Goal: Information Seeking & Learning: Find contact information

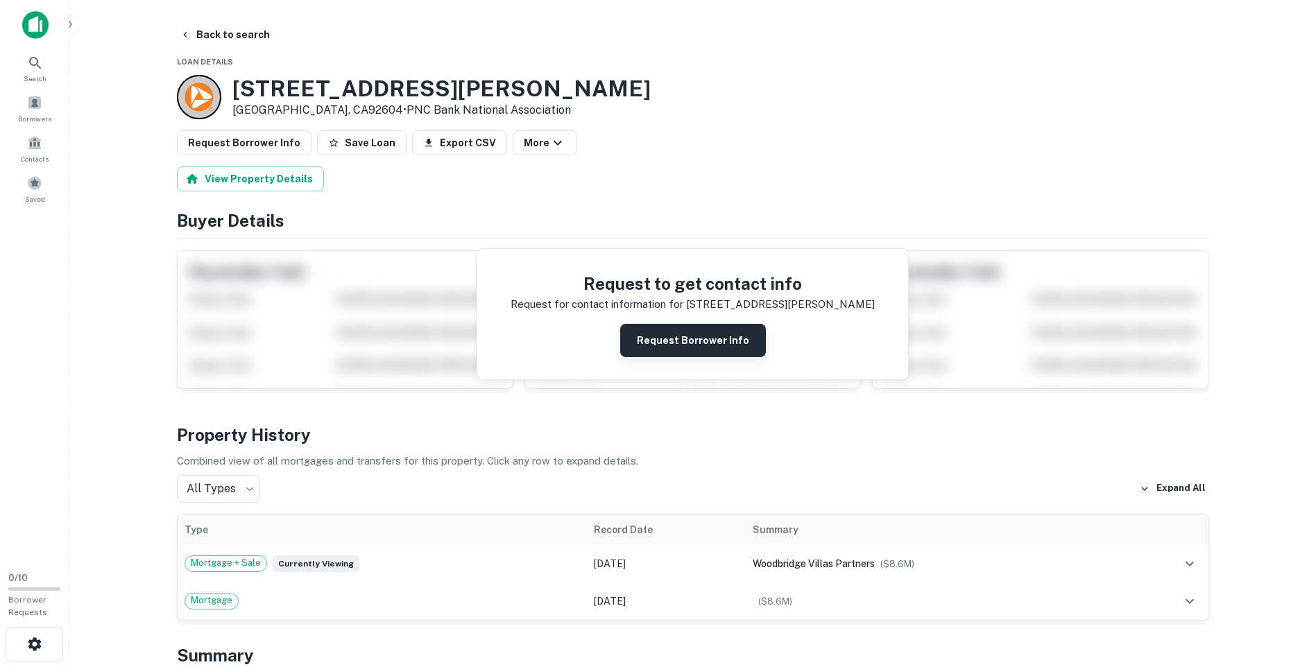
click at [719, 338] on button "Request Borrower Info" at bounding box center [693, 340] width 146 height 33
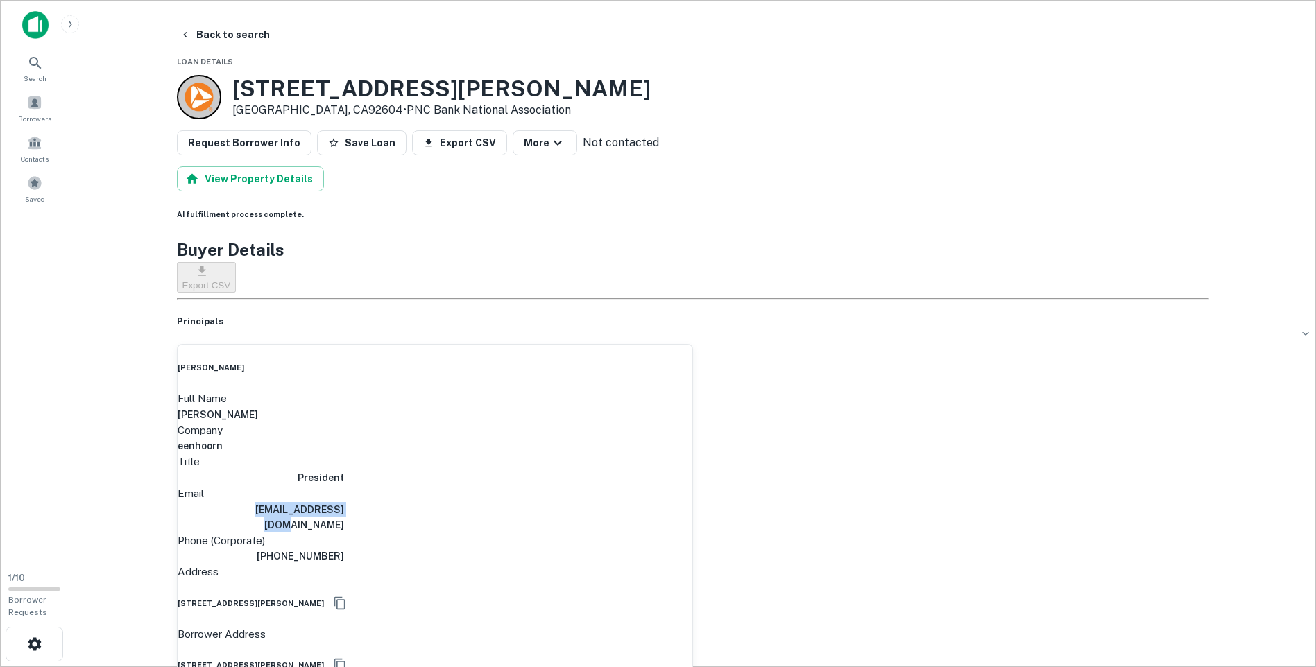
drag, startPoint x: 674, startPoint y: 479, endPoint x: 565, endPoint y: 479, distance: 108.9
click at [565, 486] on div "Email [EMAIL_ADDRESS][DOMAIN_NAME]" at bounding box center [435, 509] width 515 height 47
copy h6 "[EMAIL_ADDRESS][DOMAIN_NAME]"
click at [235, 34] on button "Back to search" at bounding box center [224, 34] width 101 height 25
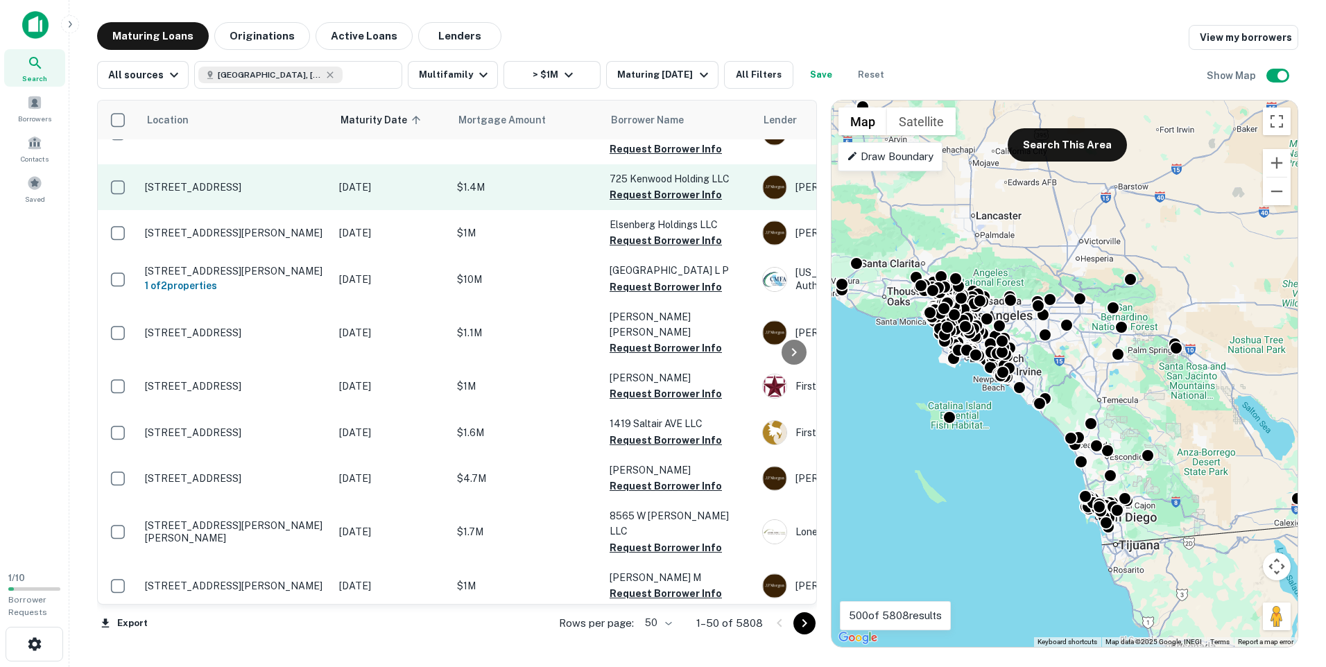
scroll to position [1915, 0]
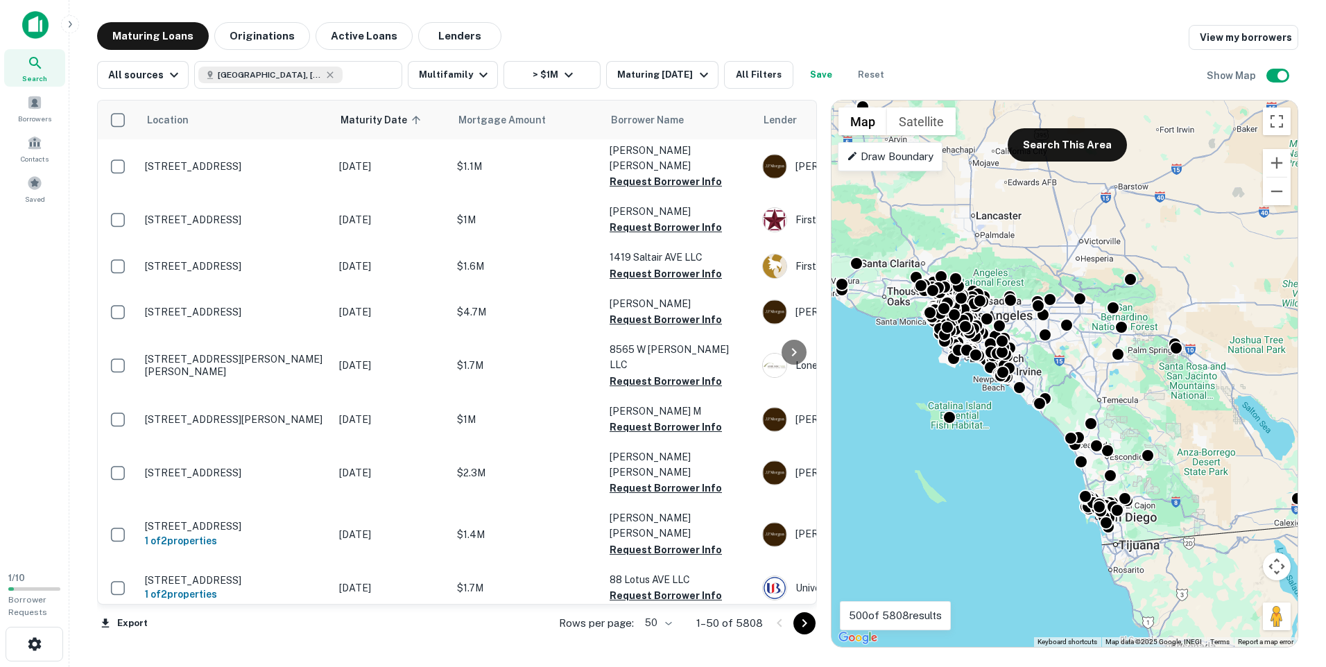
click at [807, 624] on icon "Go to next page" at bounding box center [804, 623] width 17 height 17
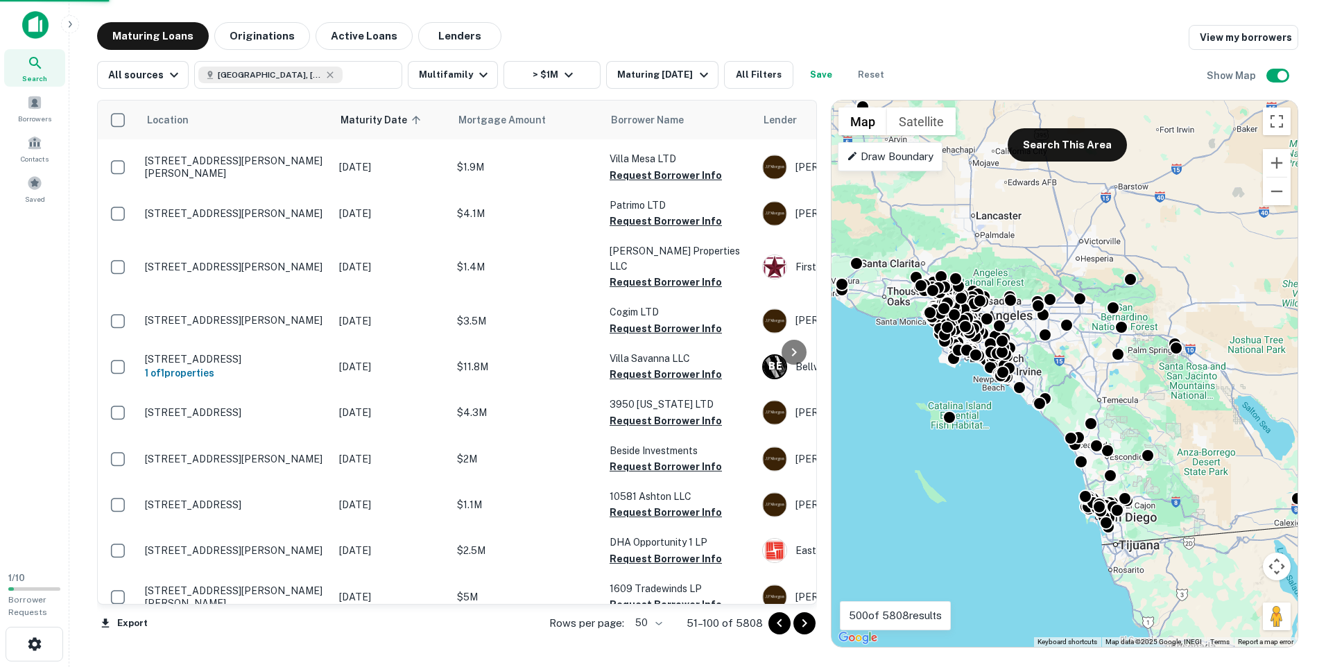
scroll to position [1889, 0]
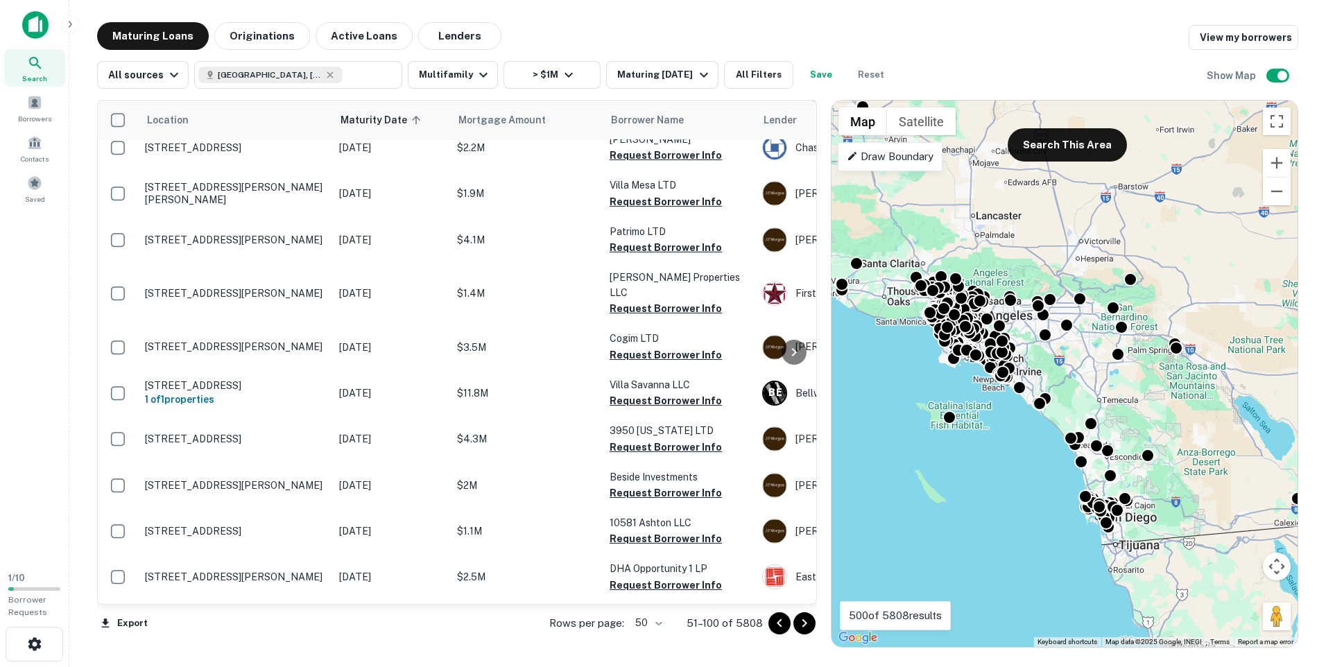
click at [807, 624] on icon "Go to next page" at bounding box center [804, 623] width 17 height 17
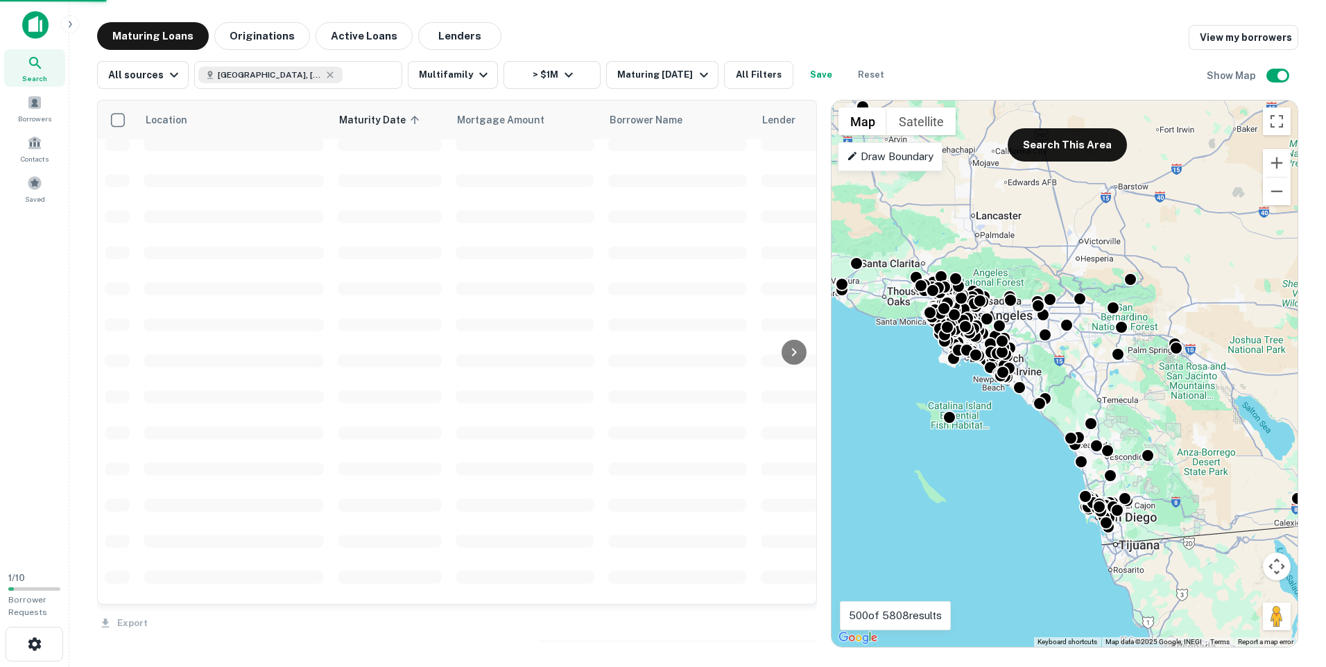
scroll to position [1915, 0]
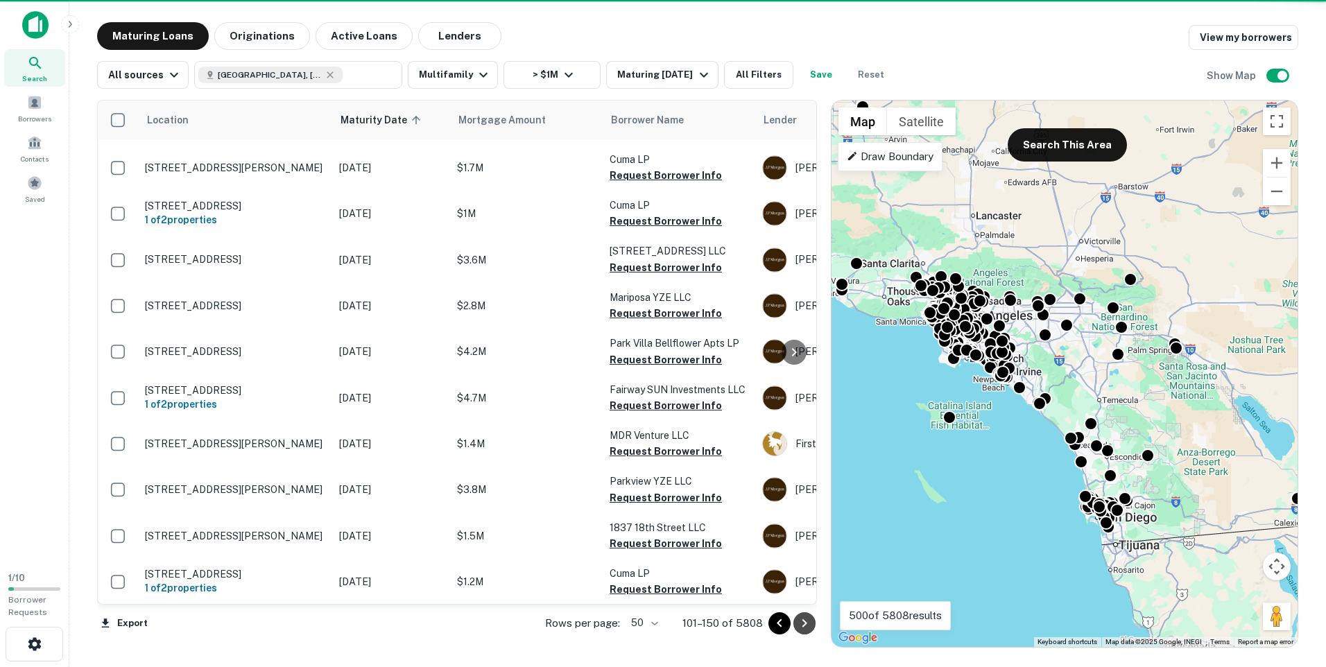
click at [807, 624] on icon "Go to next page" at bounding box center [804, 623] width 17 height 17
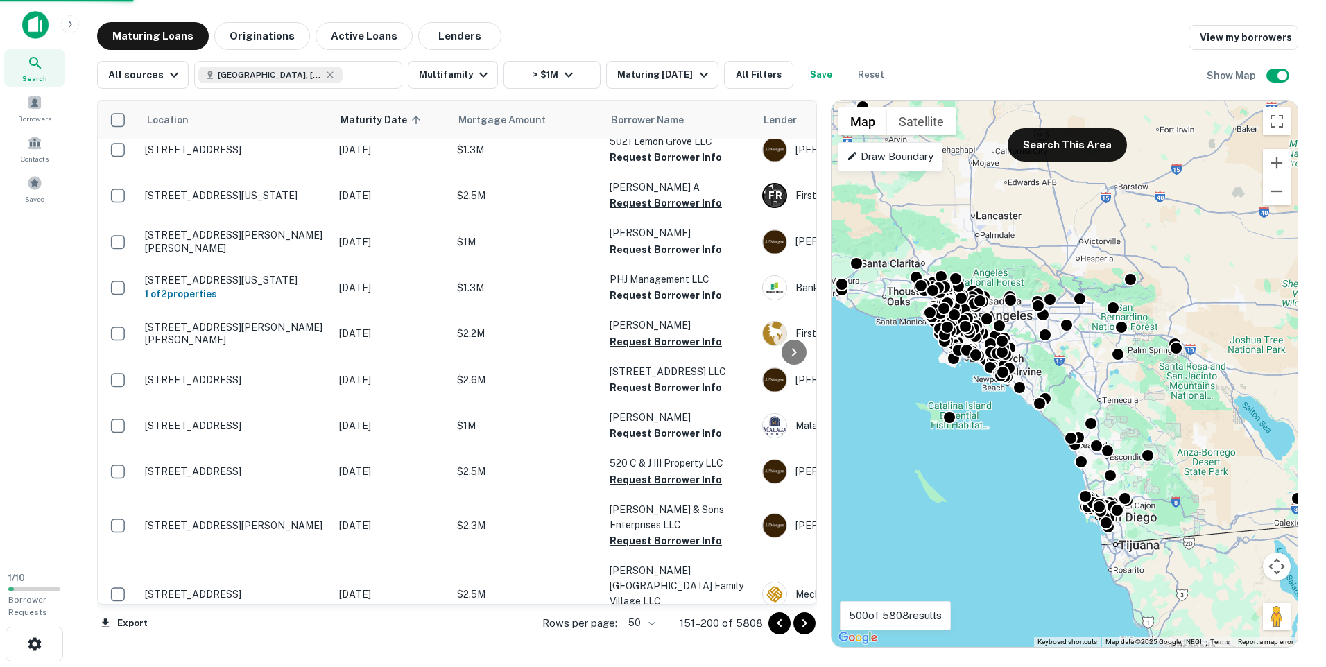
click at [807, 624] on icon "Go to next page" at bounding box center [804, 623] width 17 height 17
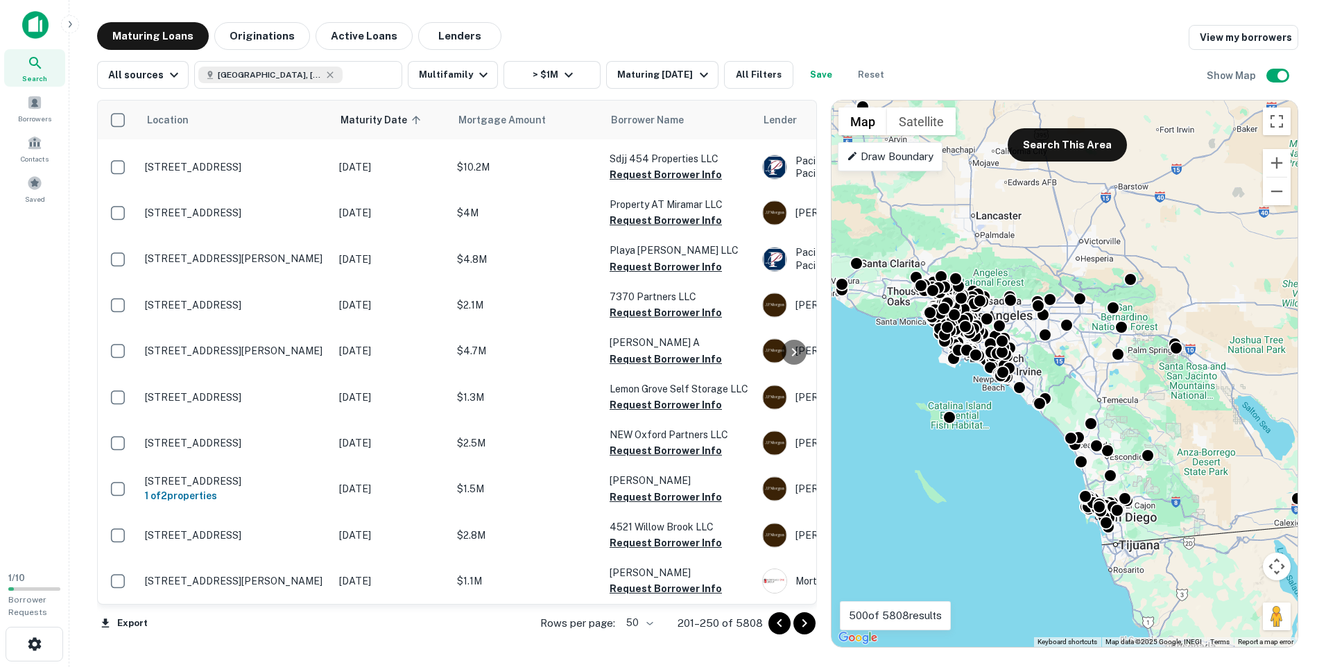
scroll to position [1904, 0]
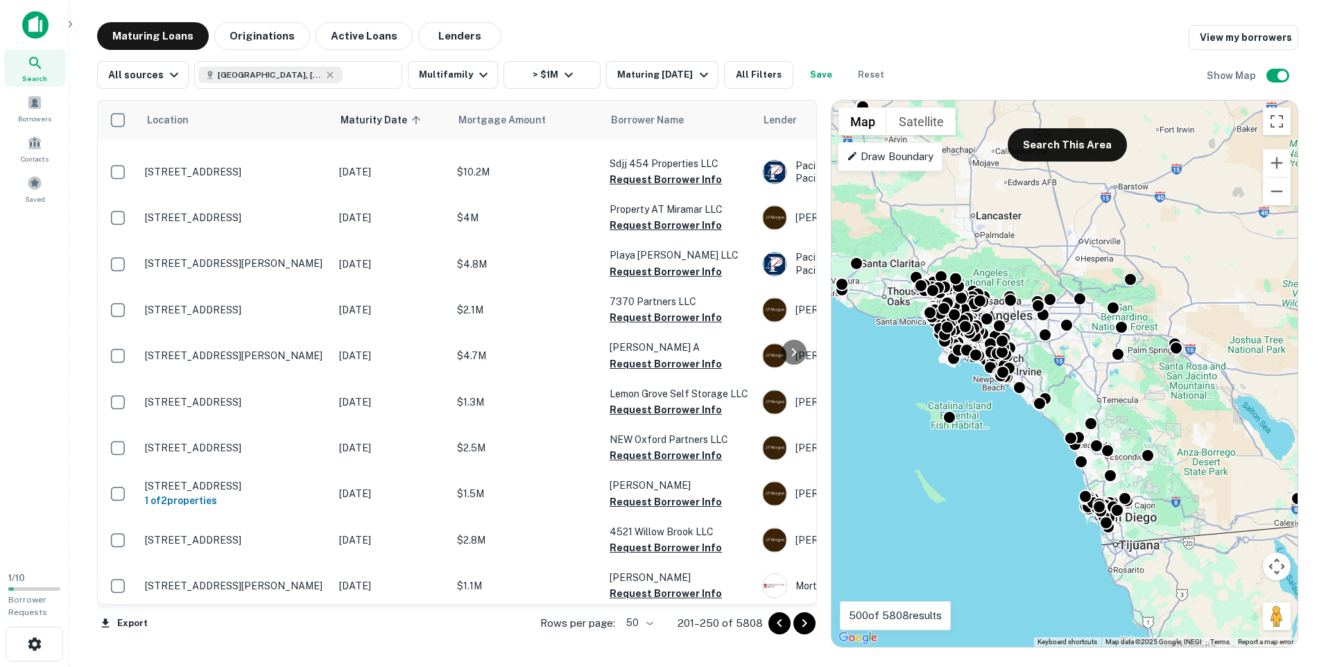
click at [807, 624] on icon "Go to next page" at bounding box center [804, 623] width 17 height 17
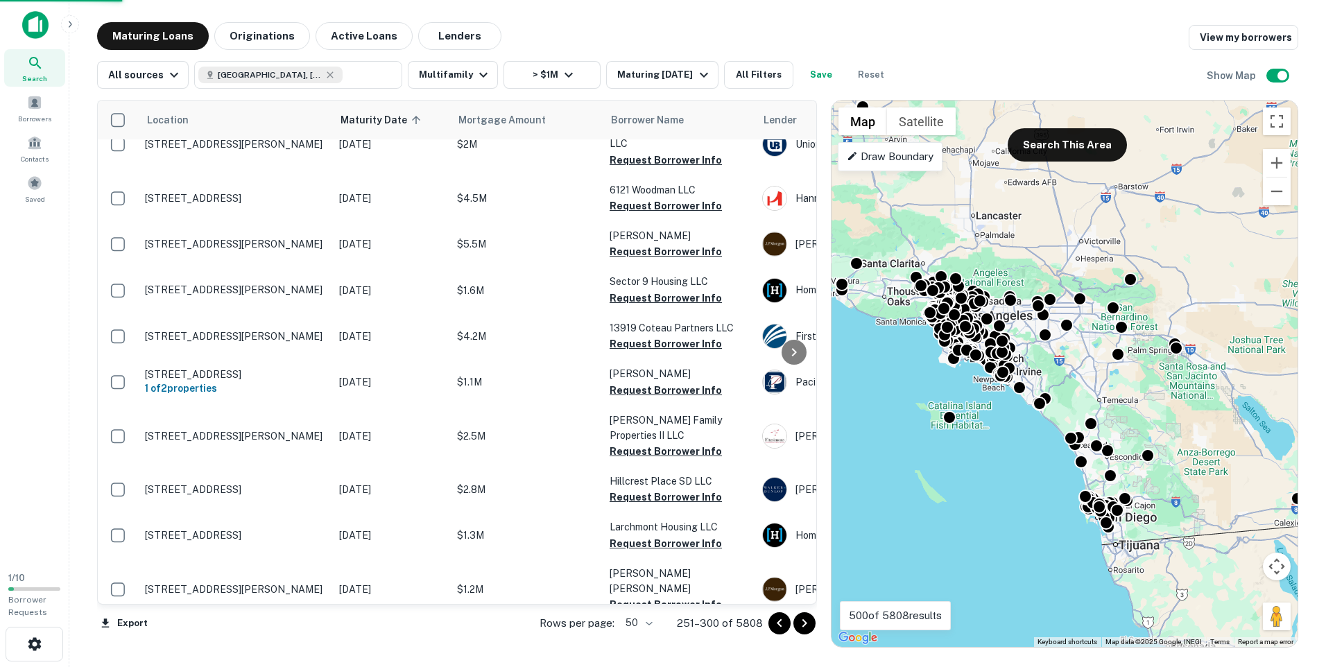
scroll to position [1896, 0]
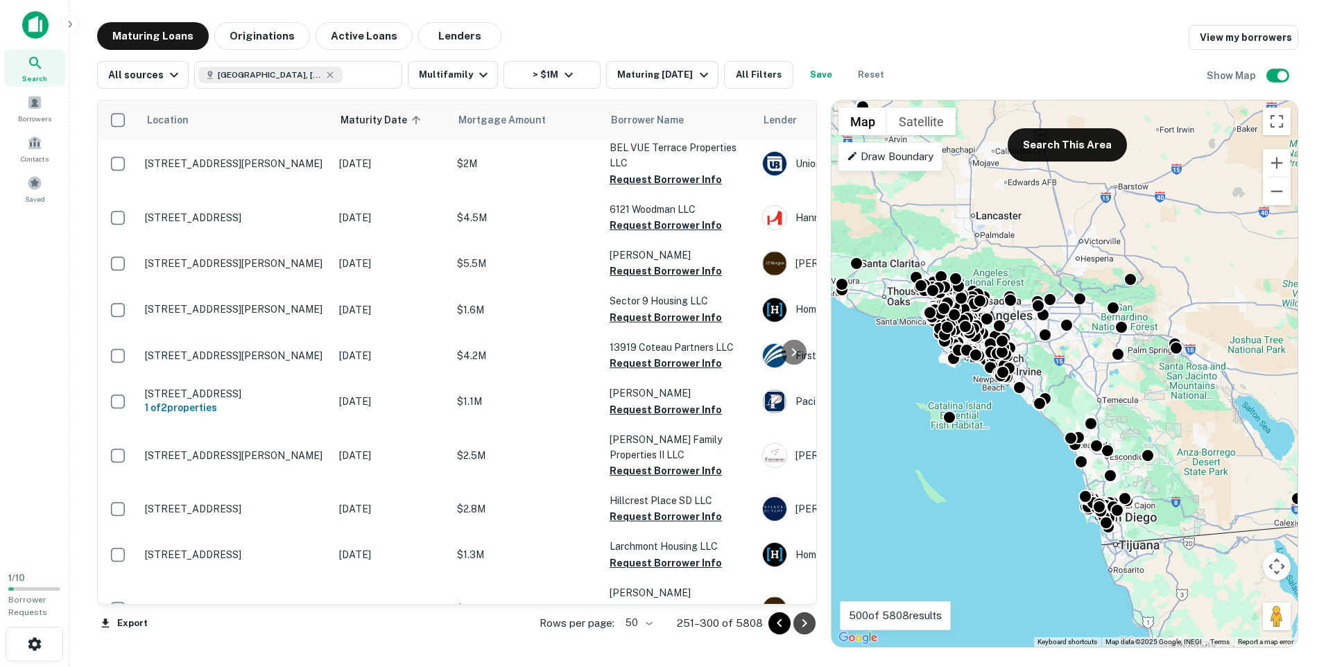
click at [807, 624] on icon "Go to next page" at bounding box center [804, 623] width 17 height 17
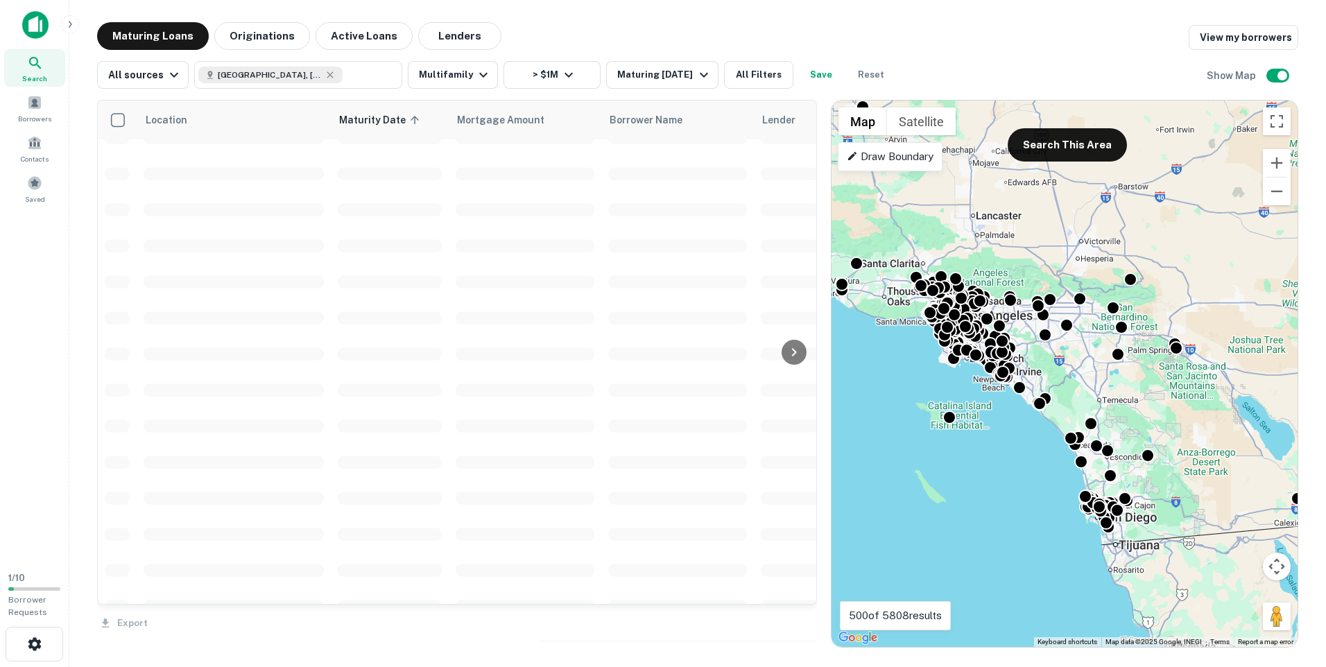
scroll to position [1915, 0]
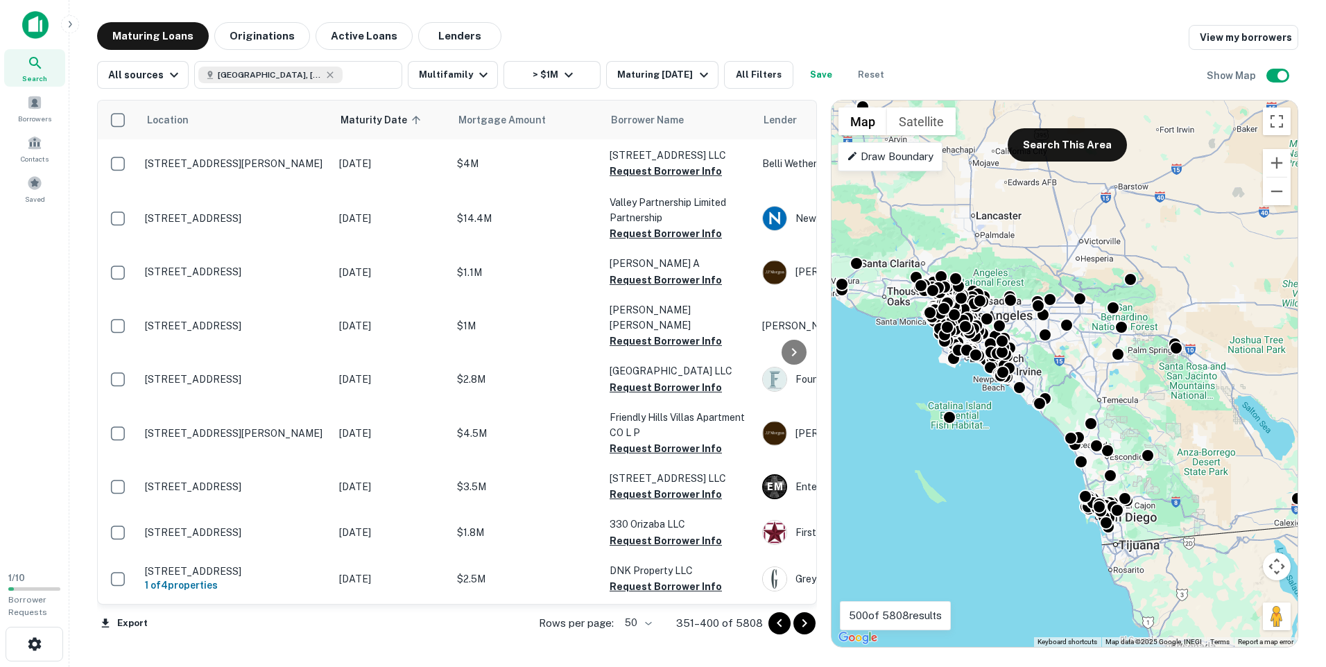
click at [807, 624] on icon "Go to next page" at bounding box center [804, 623] width 17 height 17
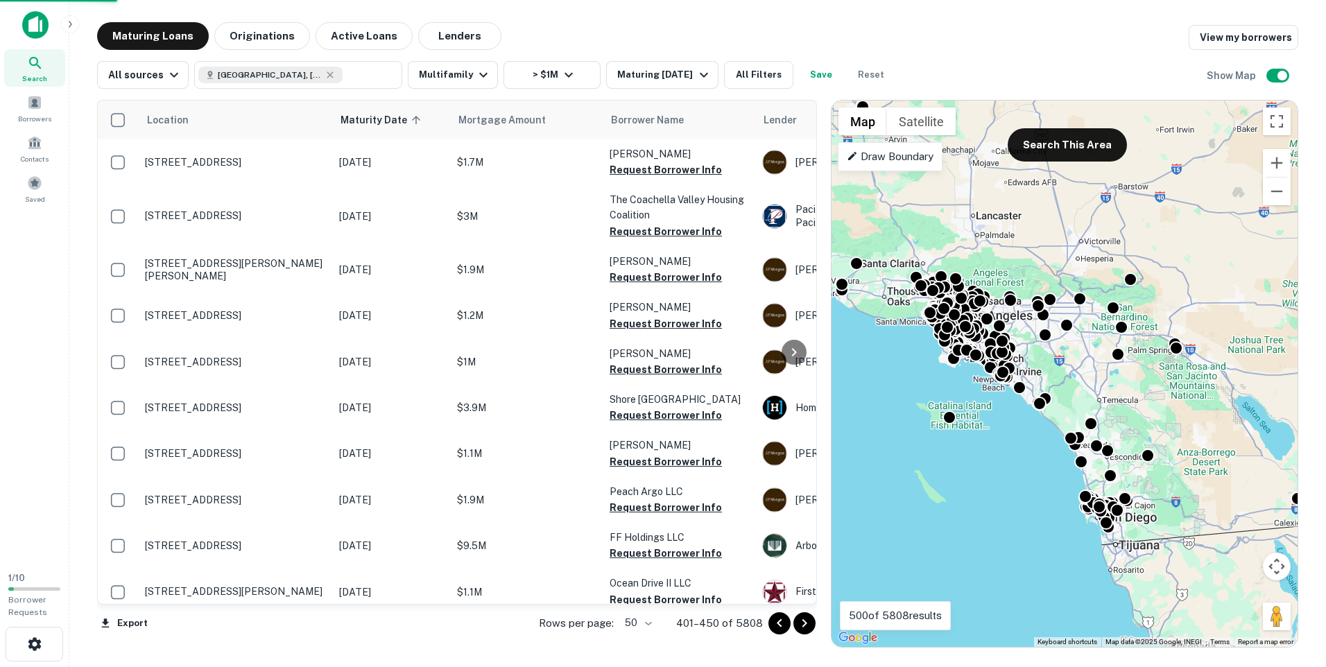
click at [807, 624] on icon "Go to next page" at bounding box center [804, 623] width 17 height 17
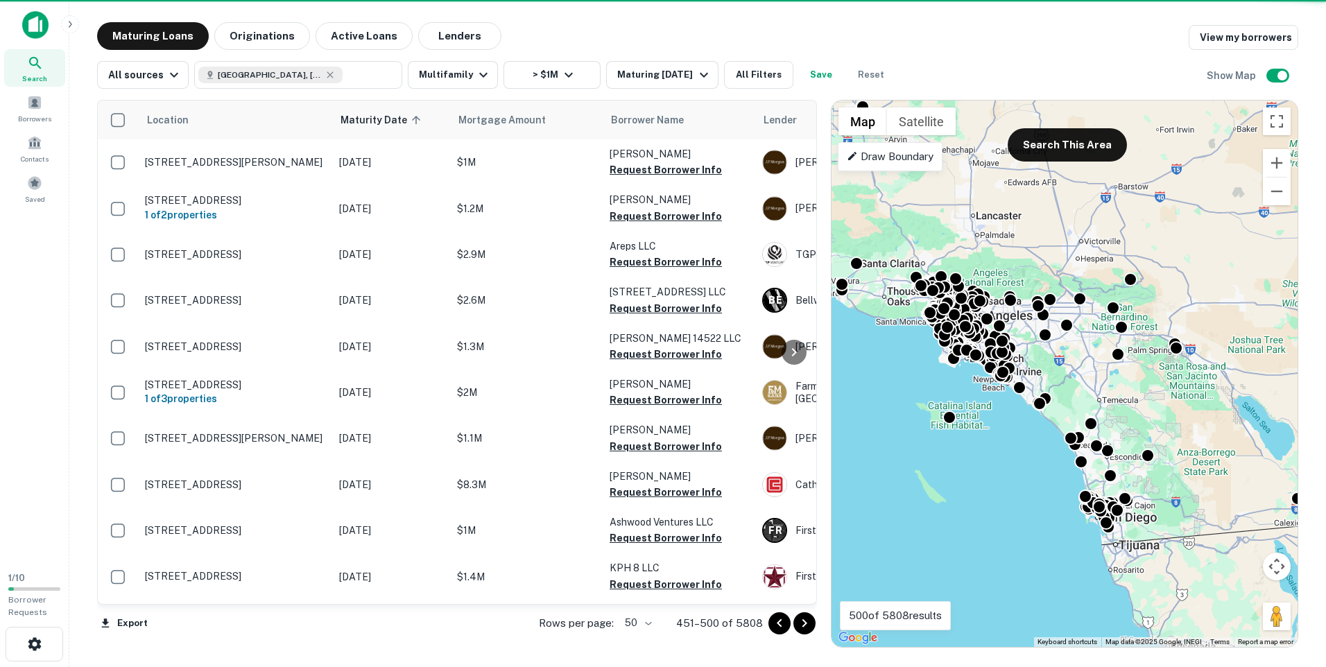
click at [644, 624] on body "Search Borrowers Contacts Saved 1 / 10 Borrower Requests Maturing Loans Origina…" at bounding box center [663, 333] width 1326 height 667
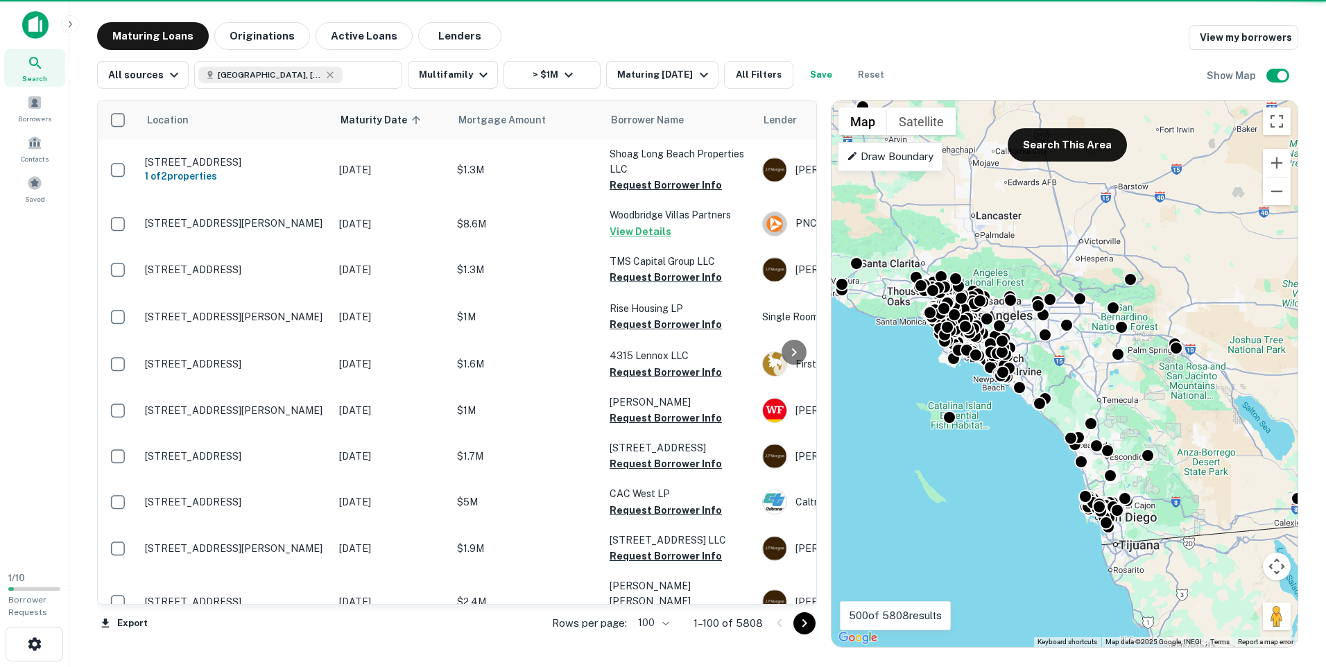
drag, startPoint x: 818, startPoint y: 626, endPoint x: 805, endPoint y: 626, distance: 12.5
click at [805, 626] on icon "Go to next page" at bounding box center [804, 623] width 17 height 17
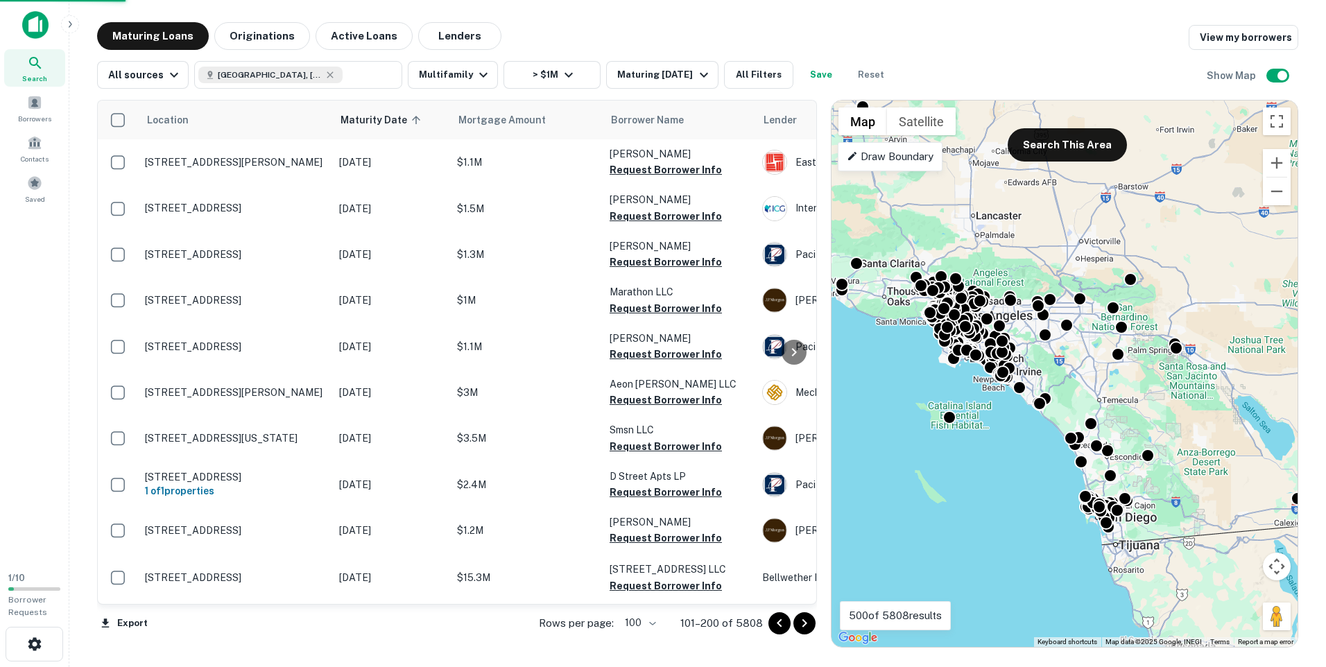
click at [805, 626] on icon "Go to next page" at bounding box center [804, 623] width 17 height 17
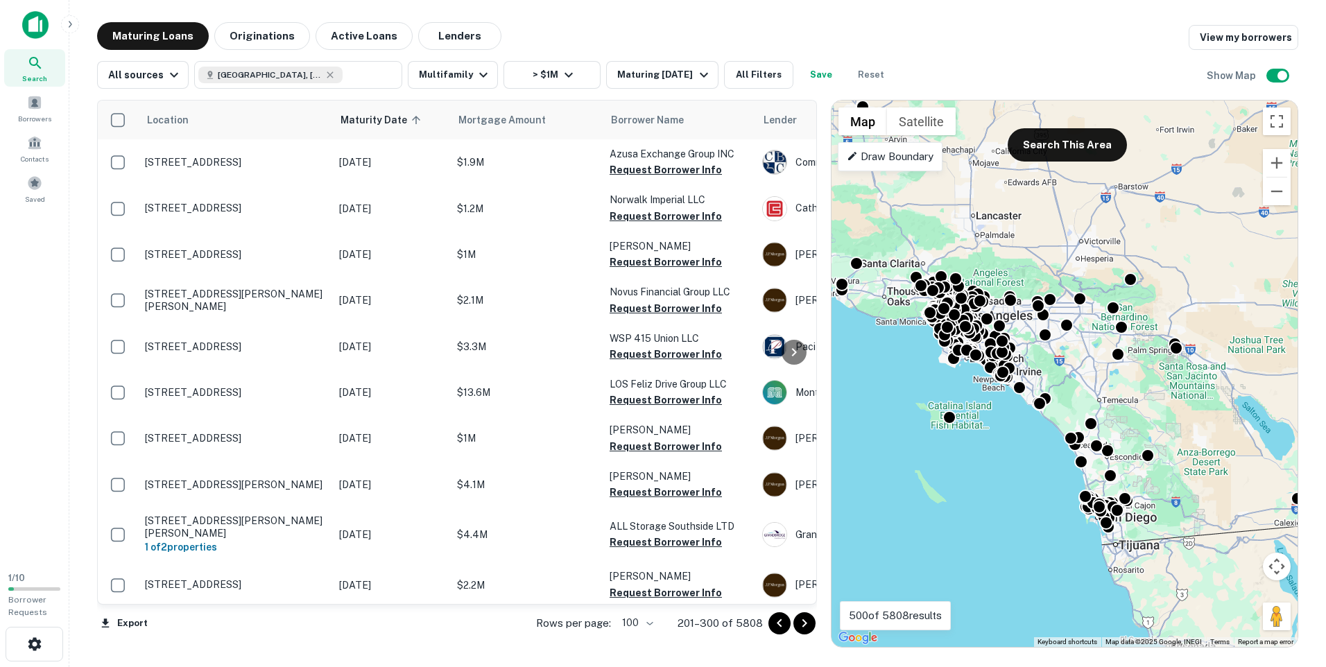
click at [805, 626] on icon "Go to next page" at bounding box center [804, 623] width 17 height 17
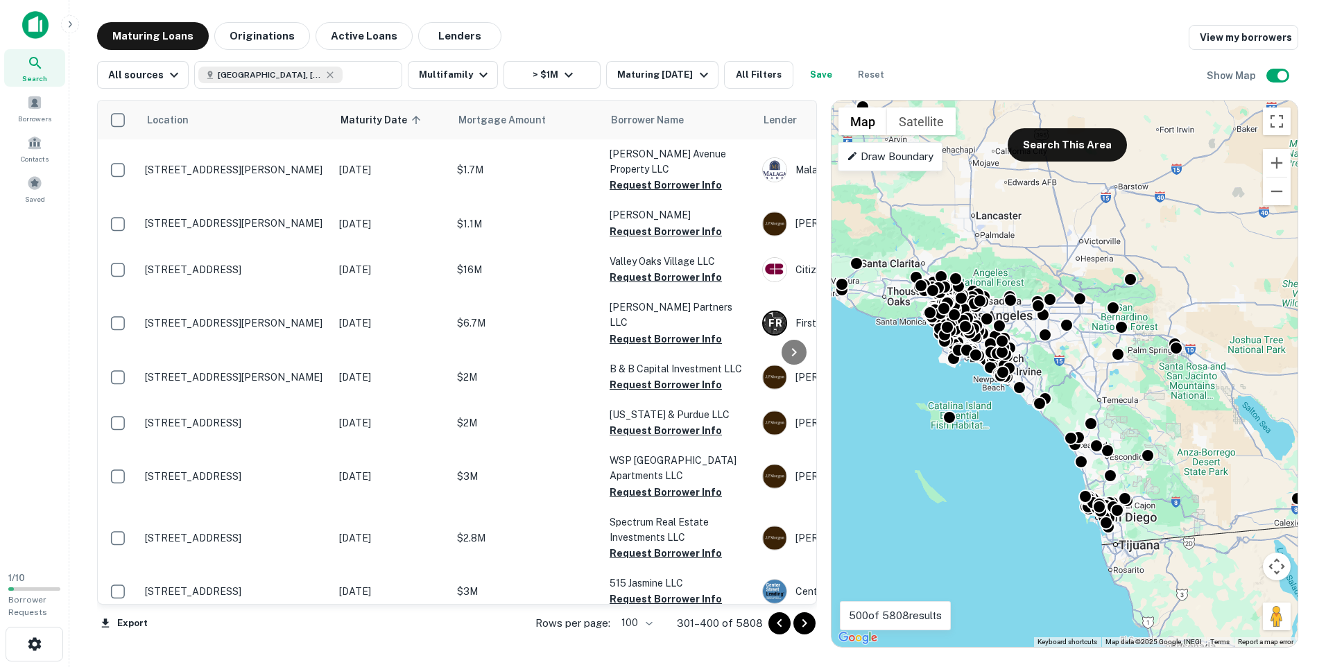
click at [806, 624] on icon "Go to next page" at bounding box center [804, 623] width 5 height 8
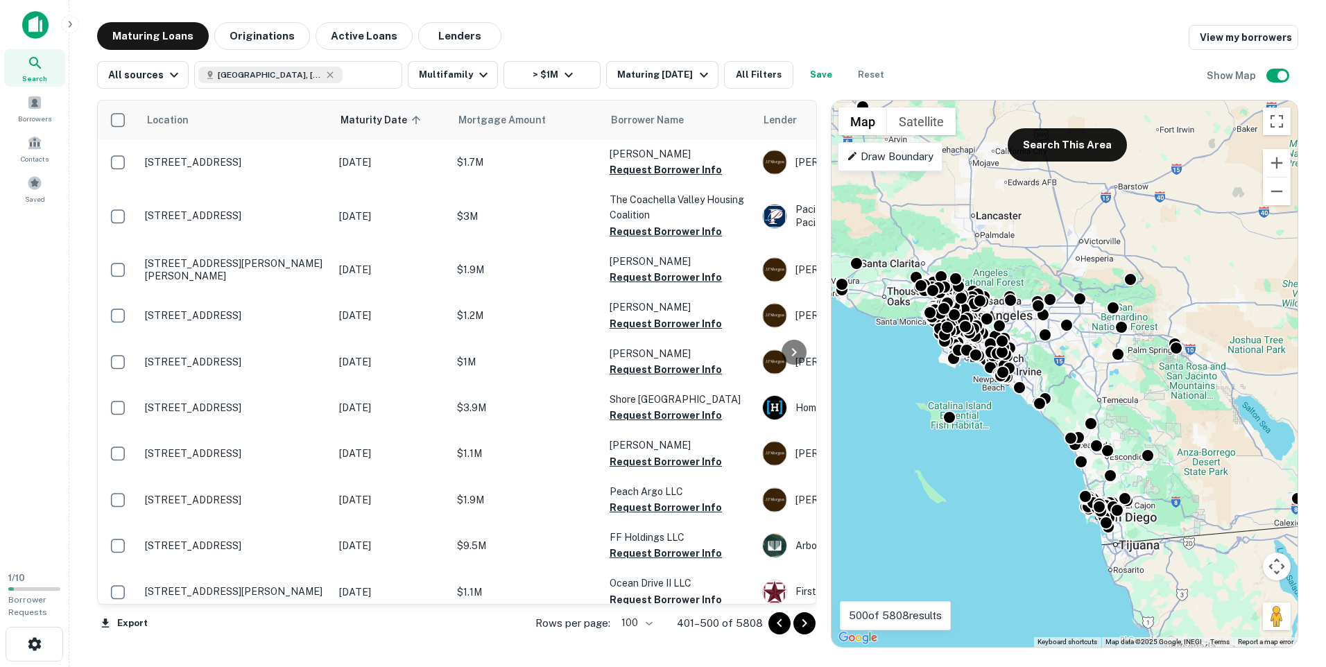
click at [806, 624] on icon "Go to next page" at bounding box center [804, 623] width 5 height 8
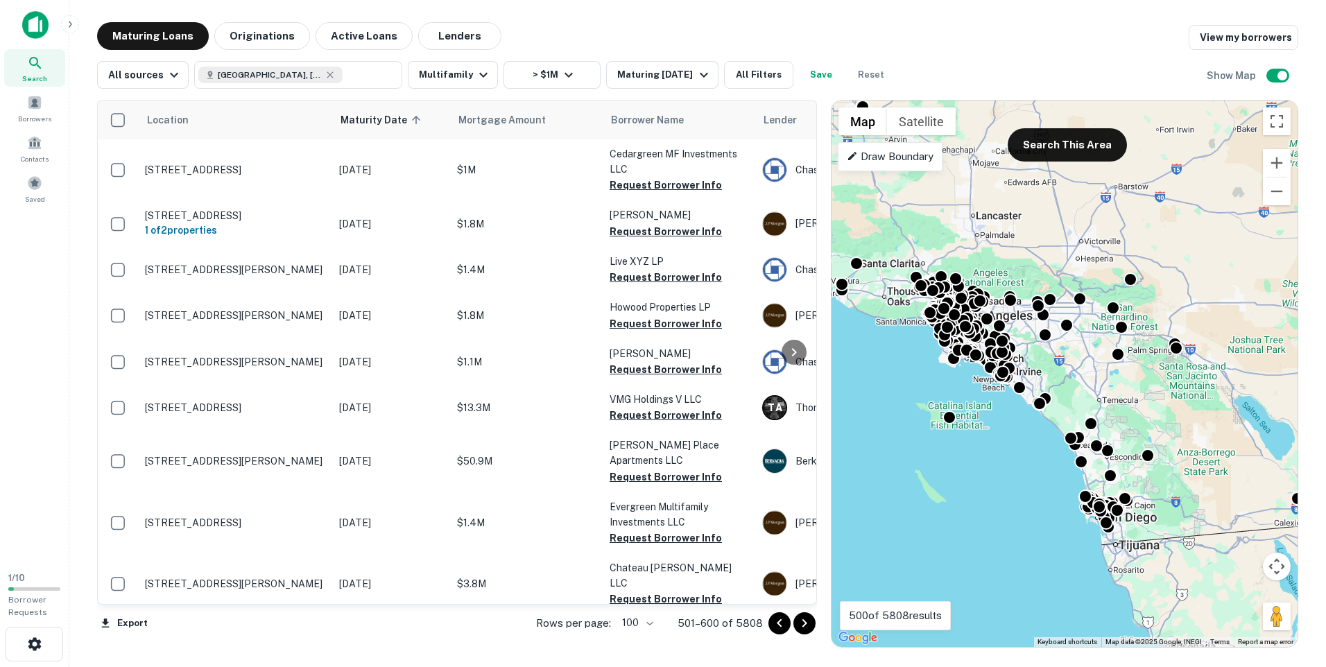
click at [806, 624] on icon "Go to next page" at bounding box center [804, 623] width 5 height 8
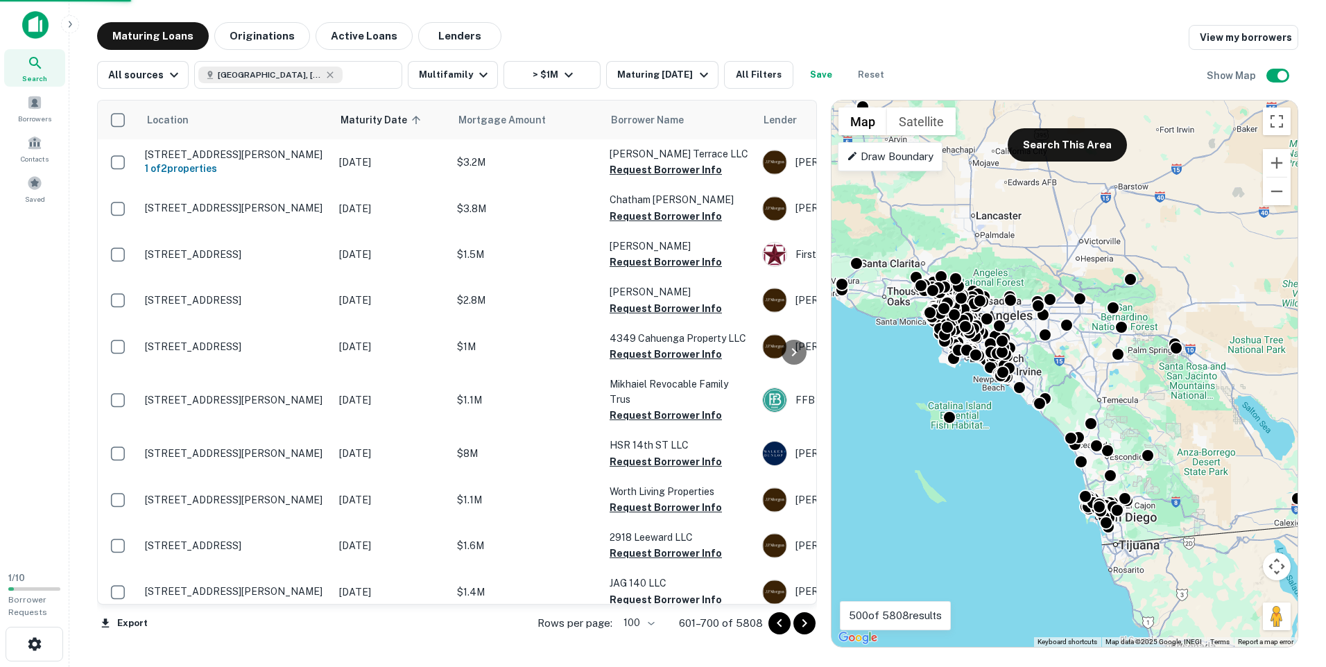
click at [806, 624] on icon "Go to next page" at bounding box center [804, 623] width 5 height 8
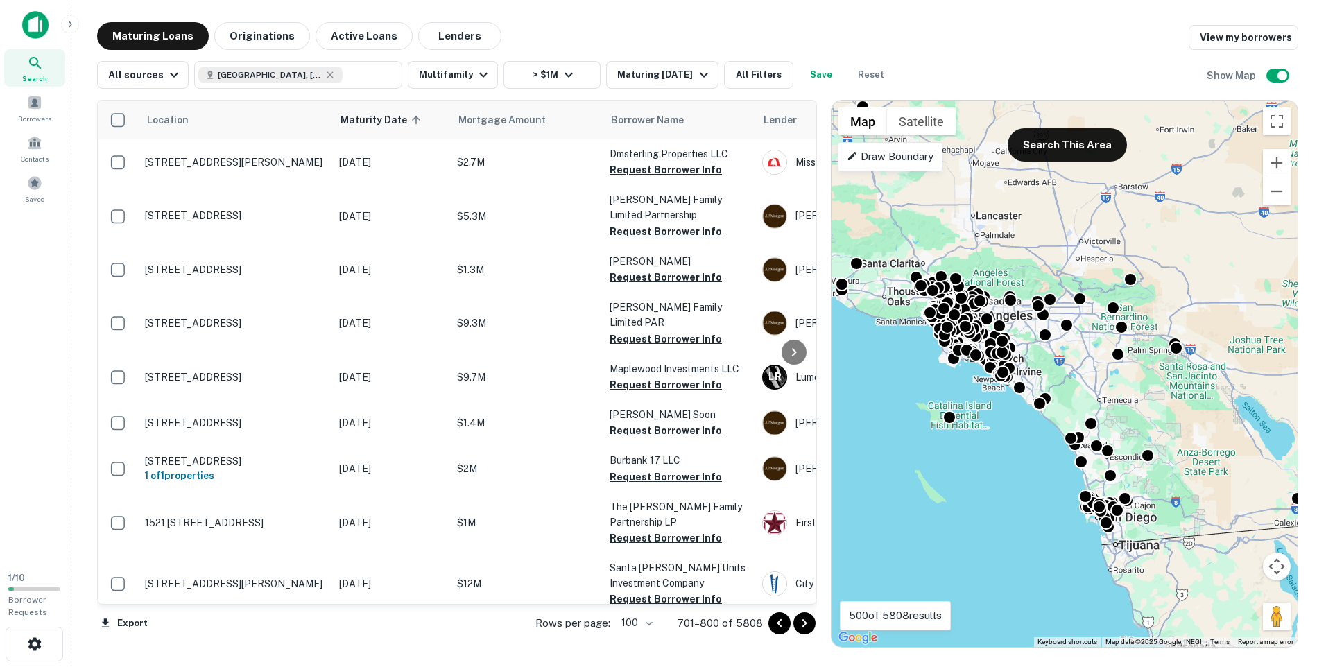
click at [807, 624] on icon "Go to next page" at bounding box center [804, 623] width 17 height 17
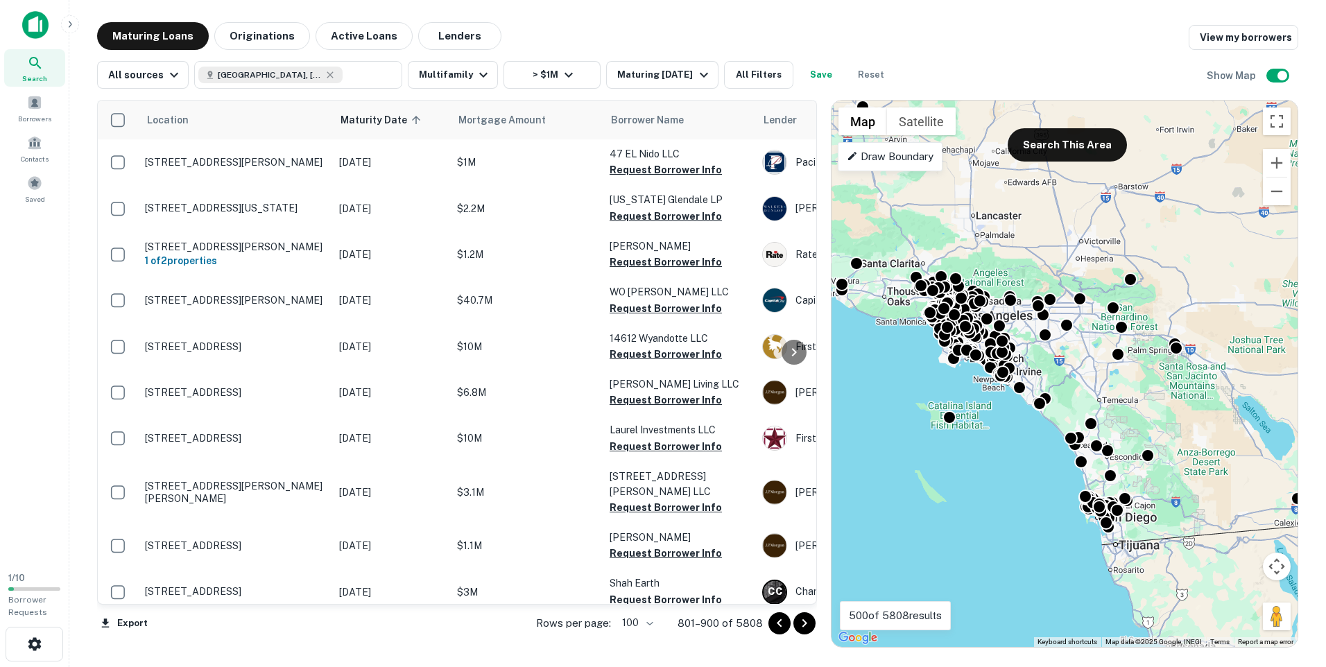
click at [807, 624] on icon "Go to next page" at bounding box center [804, 623] width 17 height 17
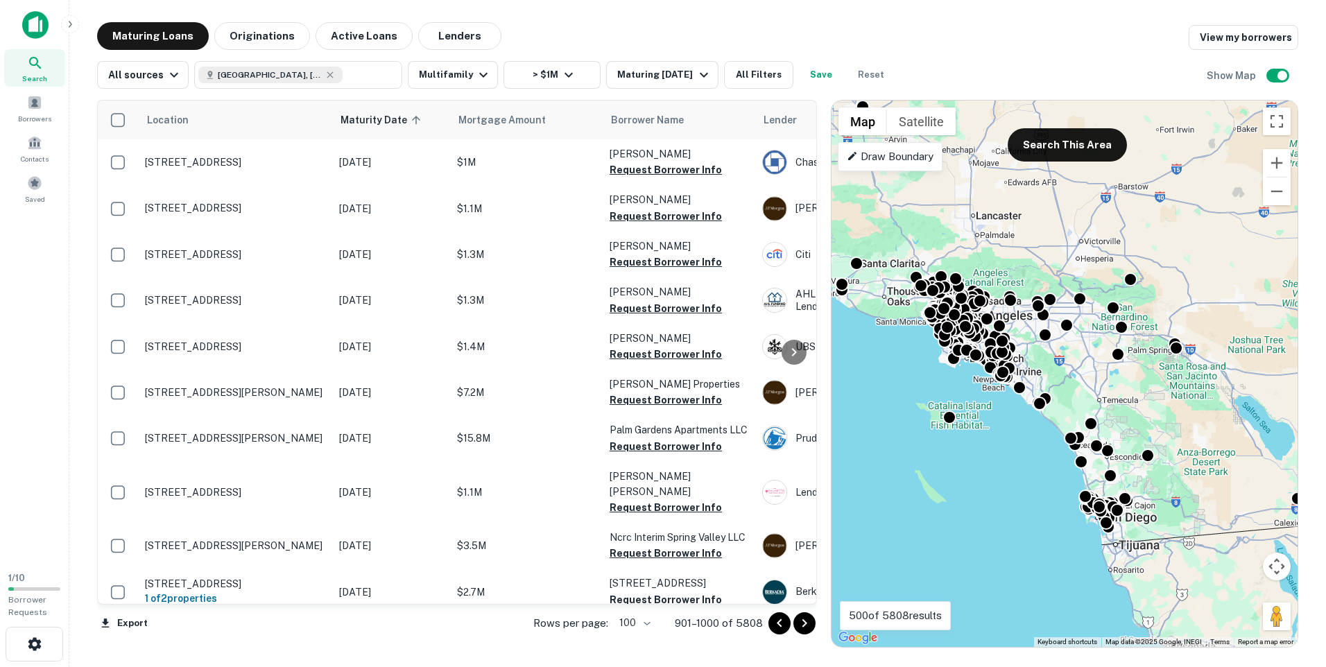
click at [799, 600] on div at bounding box center [794, 353] width 28 height 504
click at [798, 600] on div at bounding box center [794, 353] width 28 height 504
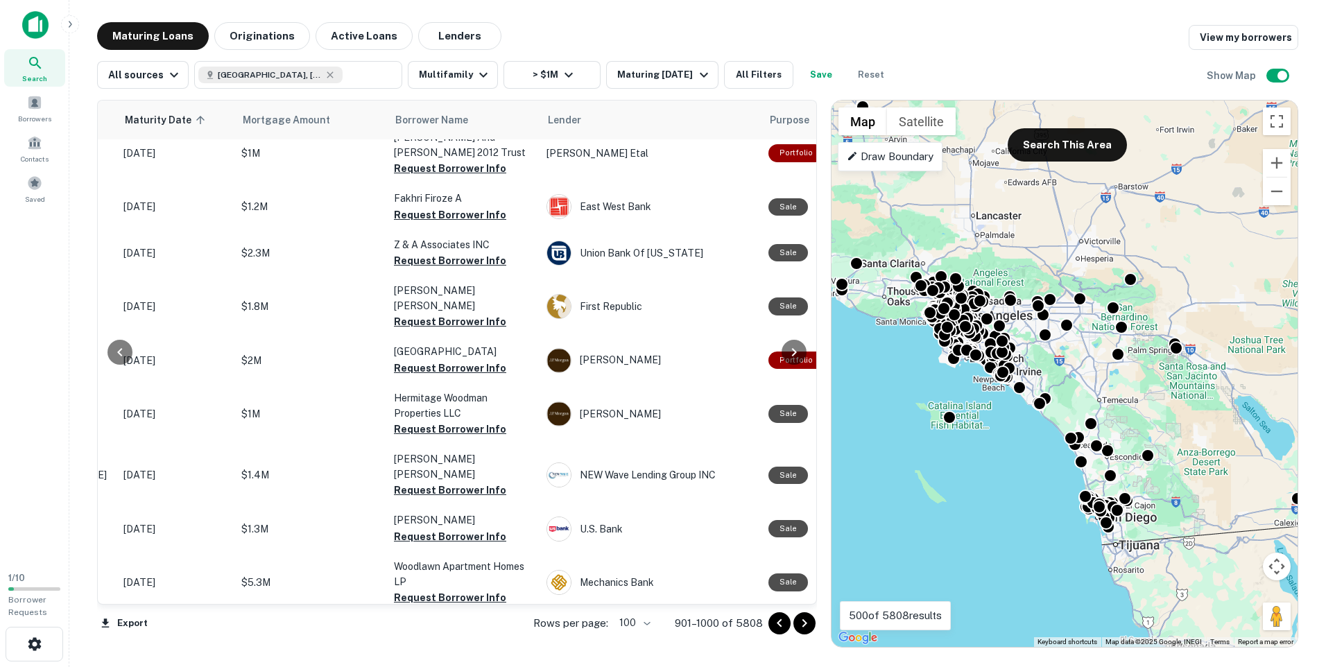
scroll to position [4345, 216]
click at [803, 626] on icon "Go to next page" at bounding box center [804, 623] width 5 height 8
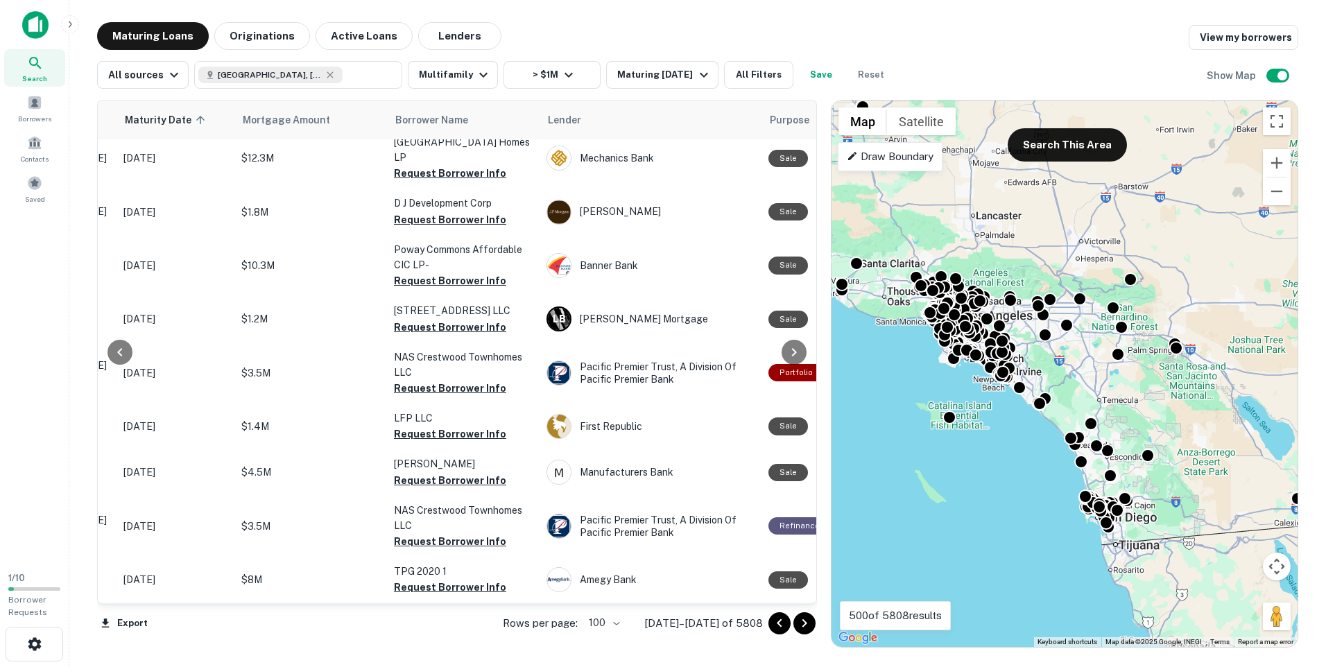
scroll to position [0, 216]
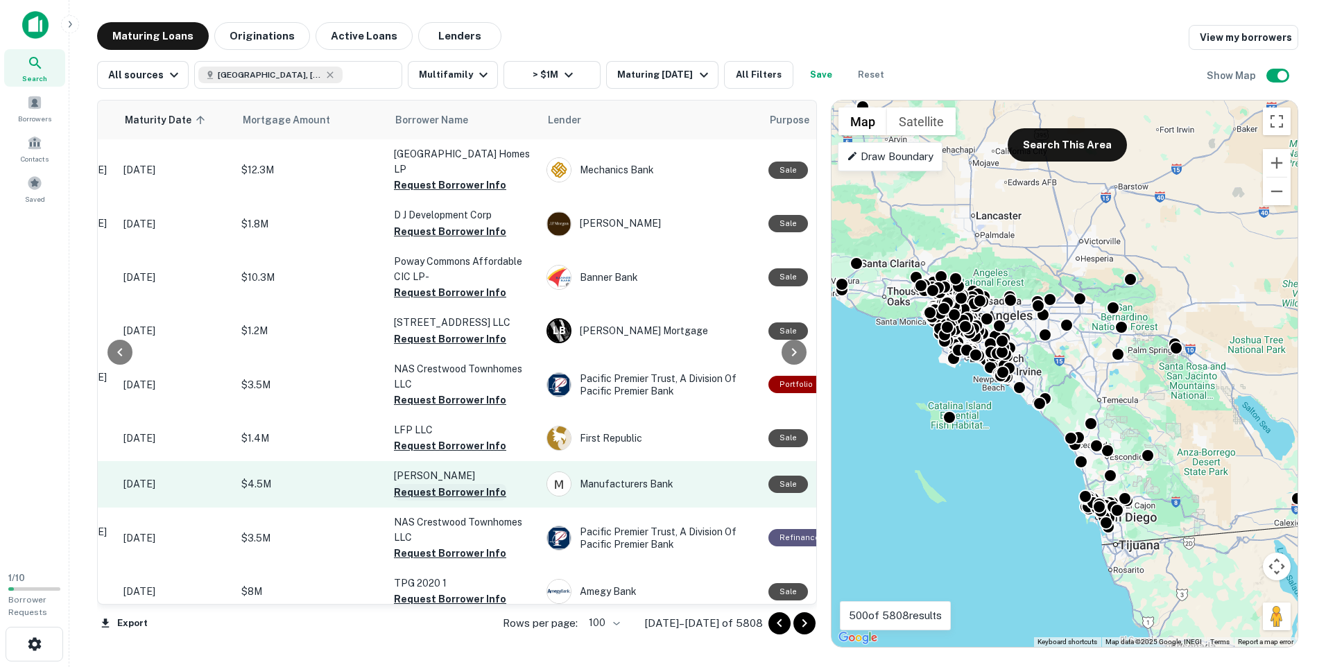
click at [415, 491] on button "Request Borrower Info" at bounding box center [450, 492] width 112 height 17
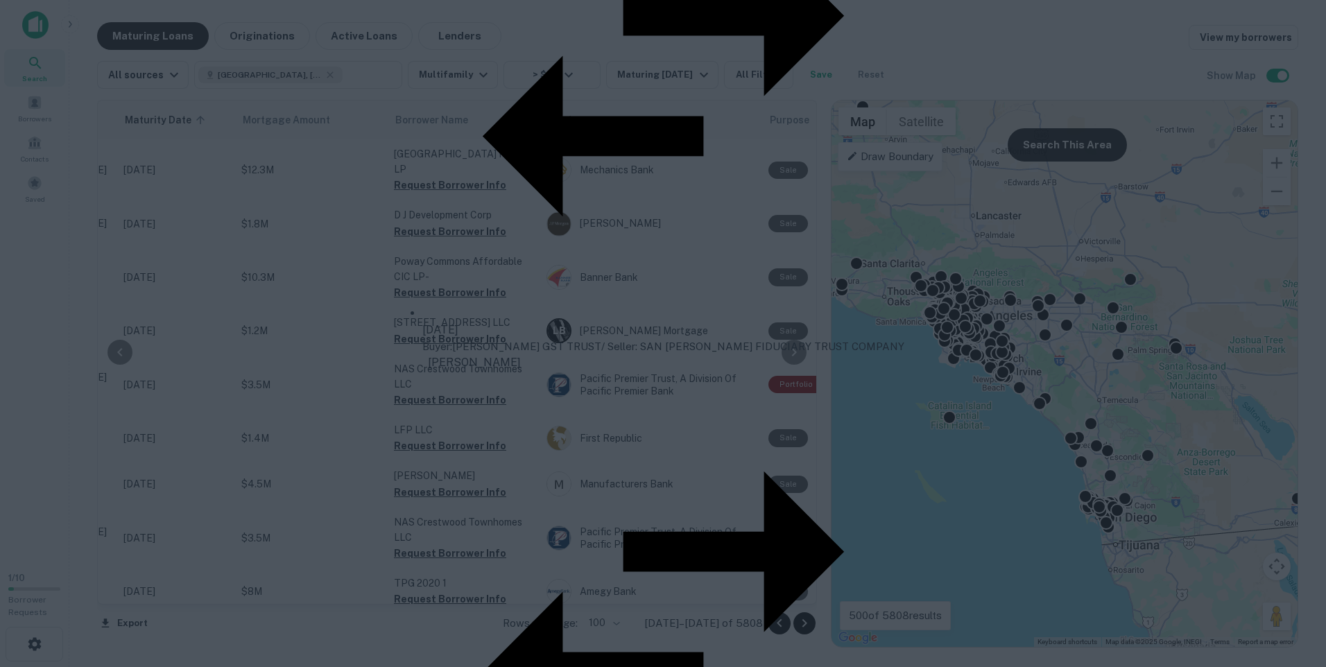
scroll to position [0, 0]
click at [458, 336] on span "[DATE]" at bounding box center [440, 329] width 36 height 13
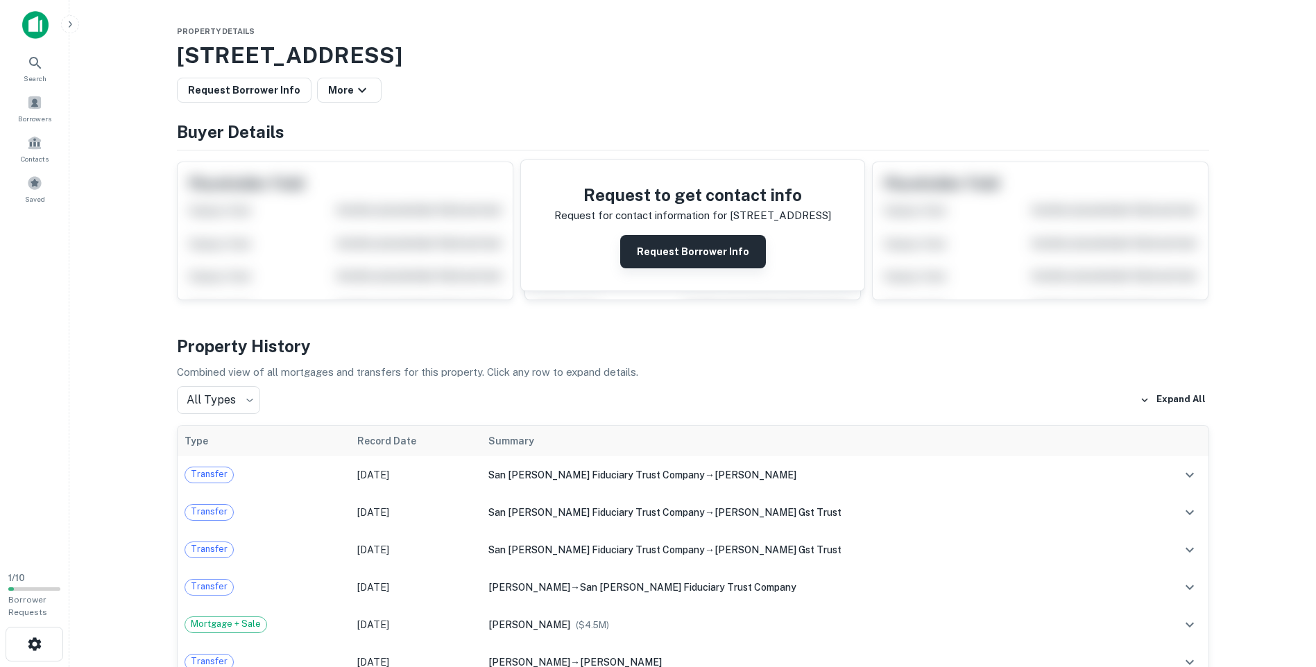
click at [677, 257] on button "Request Borrower Info" at bounding box center [693, 251] width 146 height 33
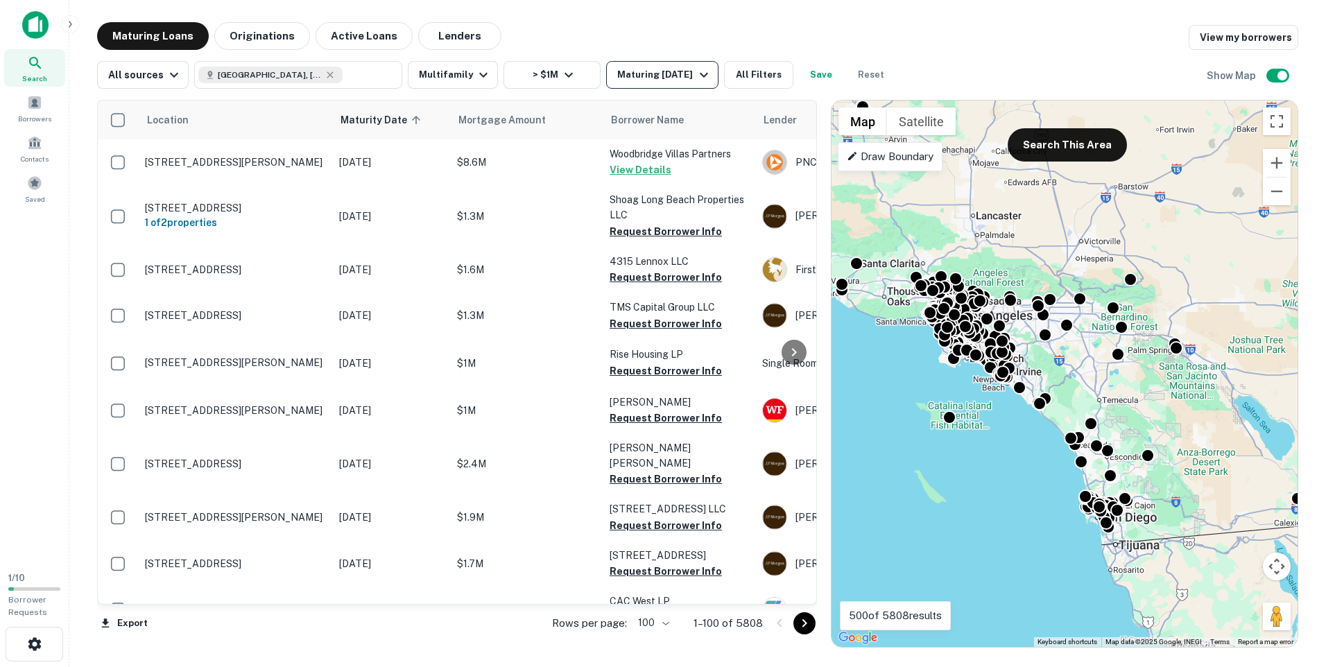
click at [691, 83] on button "Maturing [DATE]" at bounding box center [662, 75] width 112 height 28
click at [37, 71] on button "1 Year" at bounding box center [18, 64] width 37 height 15
click at [74, 105] on button "Apply Changes" at bounding box center [37, 97] width 74 height 15
click at [806, 624] on div at bounding box center [663, 333] width 1326 height 667
click at [806, 624] on icon "Go to next page" at bounding box center [804, 623] width 5 height 8
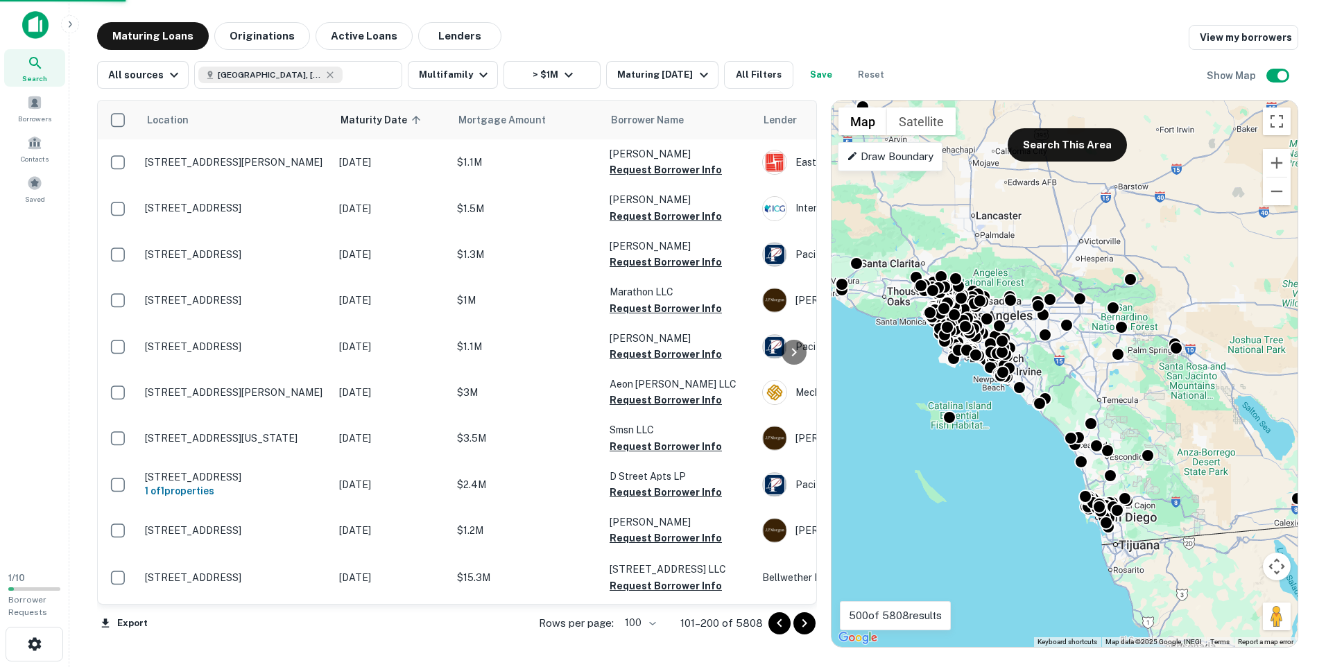
click at [806, 624] on icon "Go to next page" at bounding box center [804, 623] width 5 height 8
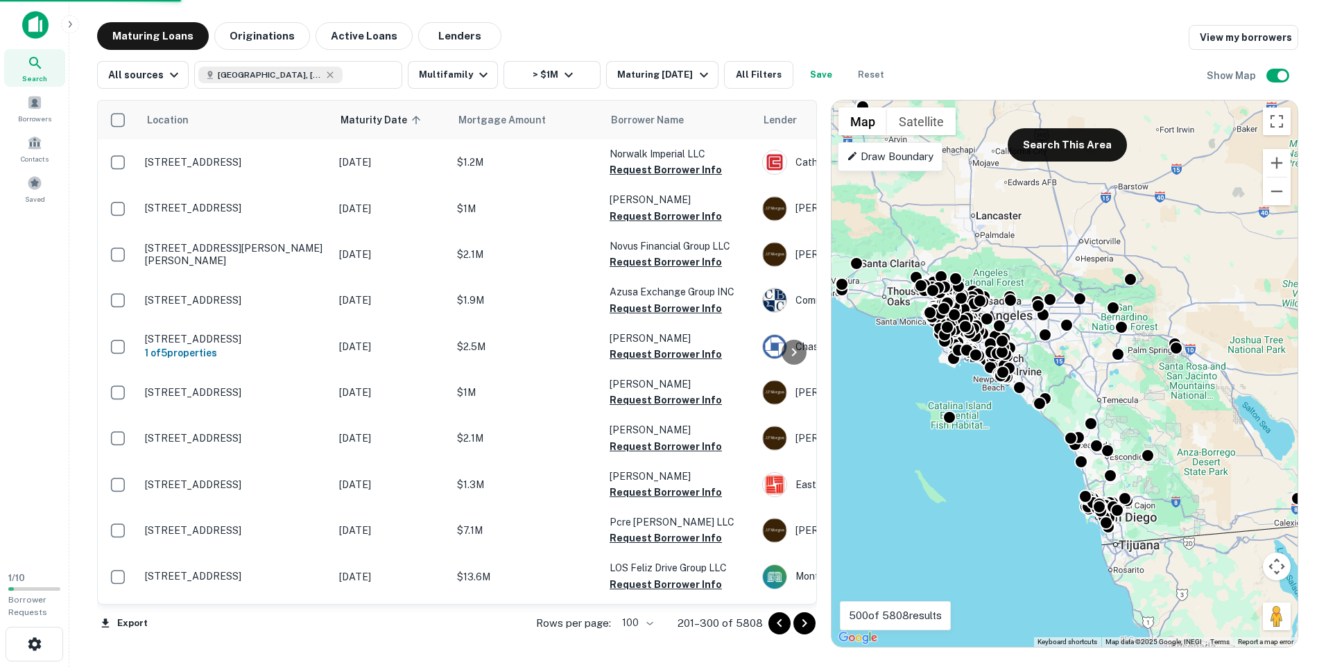
click at [806, 624] on icon "Go to next page" at bounding box center [804, 623] width 5 height 8
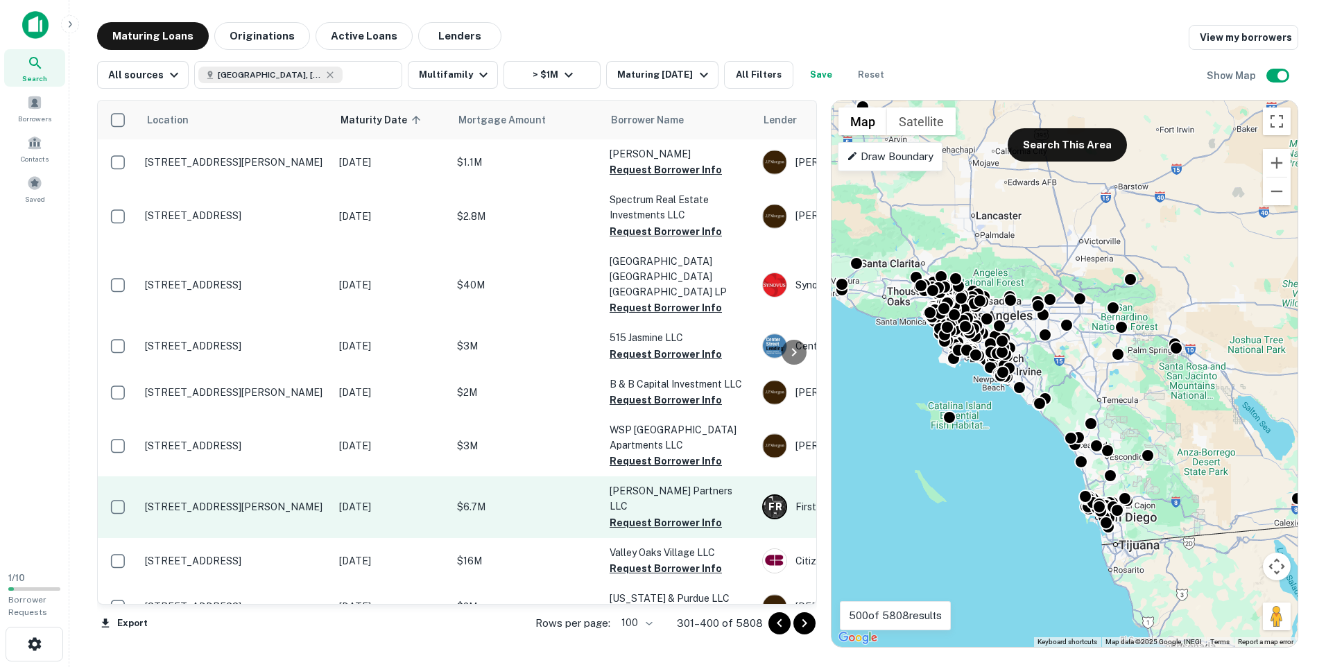
click at [310, 501] on p "[STREET_ADDRESS][PERSON_NAME]" at bounding box center [235, 507] width 180 height 12
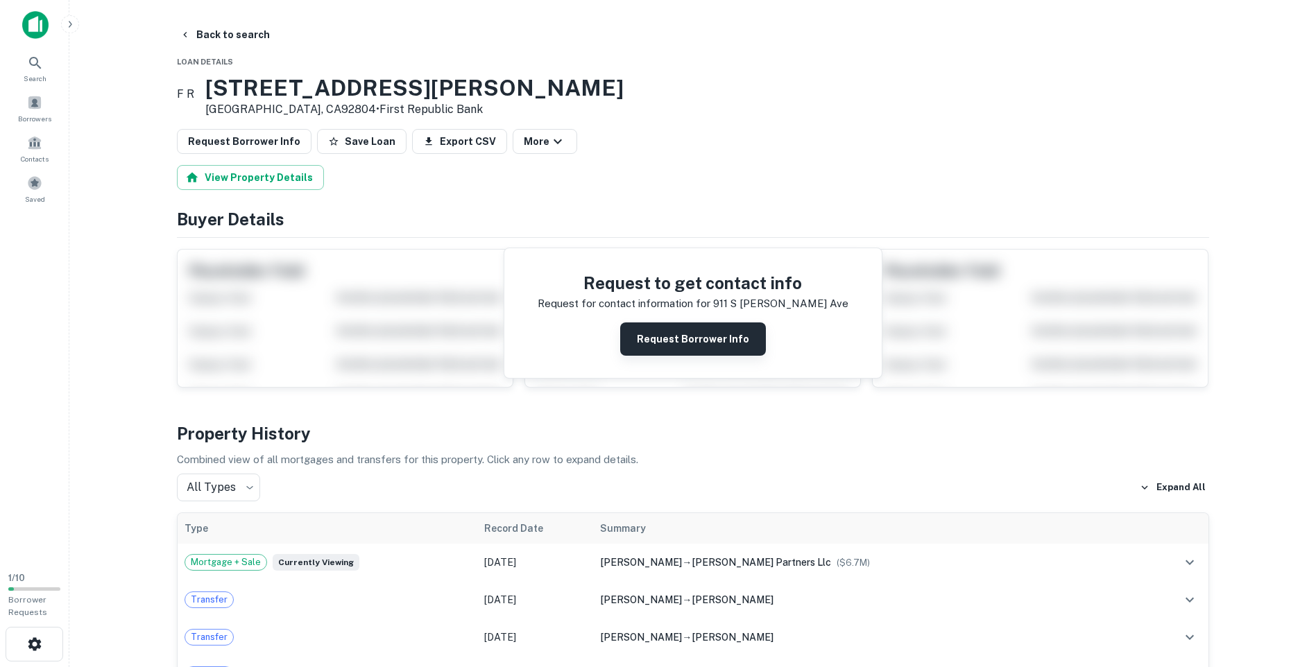
click at [726, 348] on button "Request Borrower Info" at bounding box center [693, 339] width 146 height 33
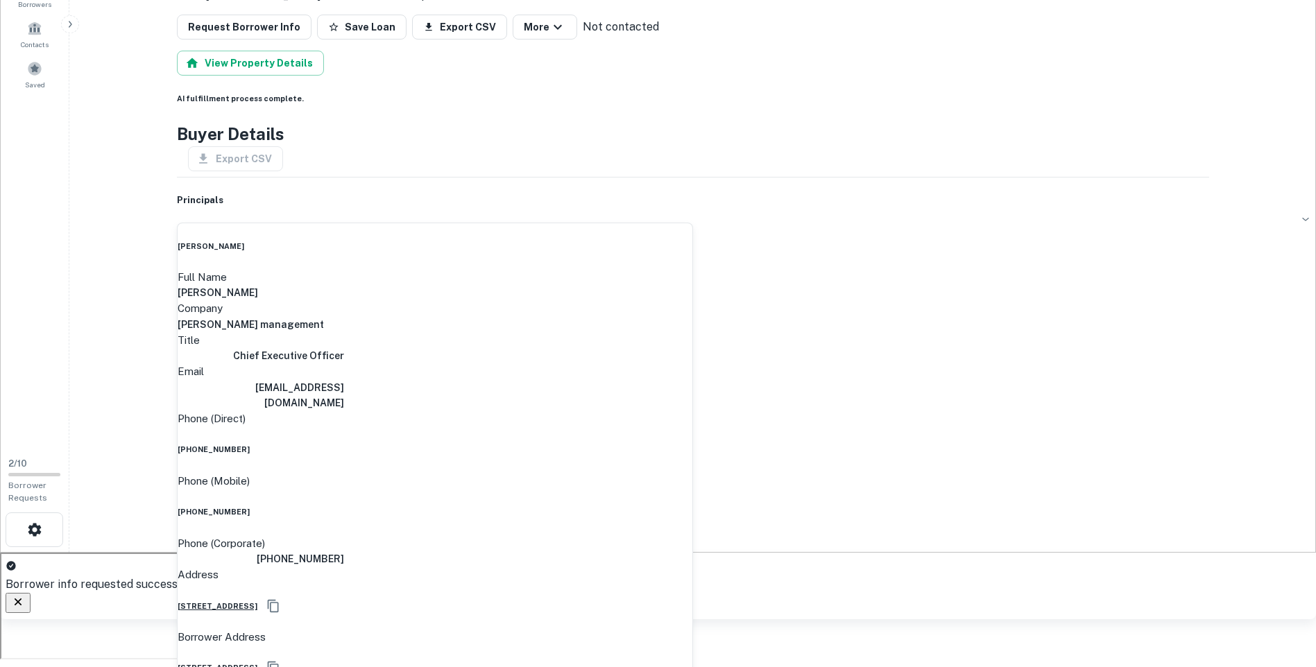
scroll to position [139, 0]
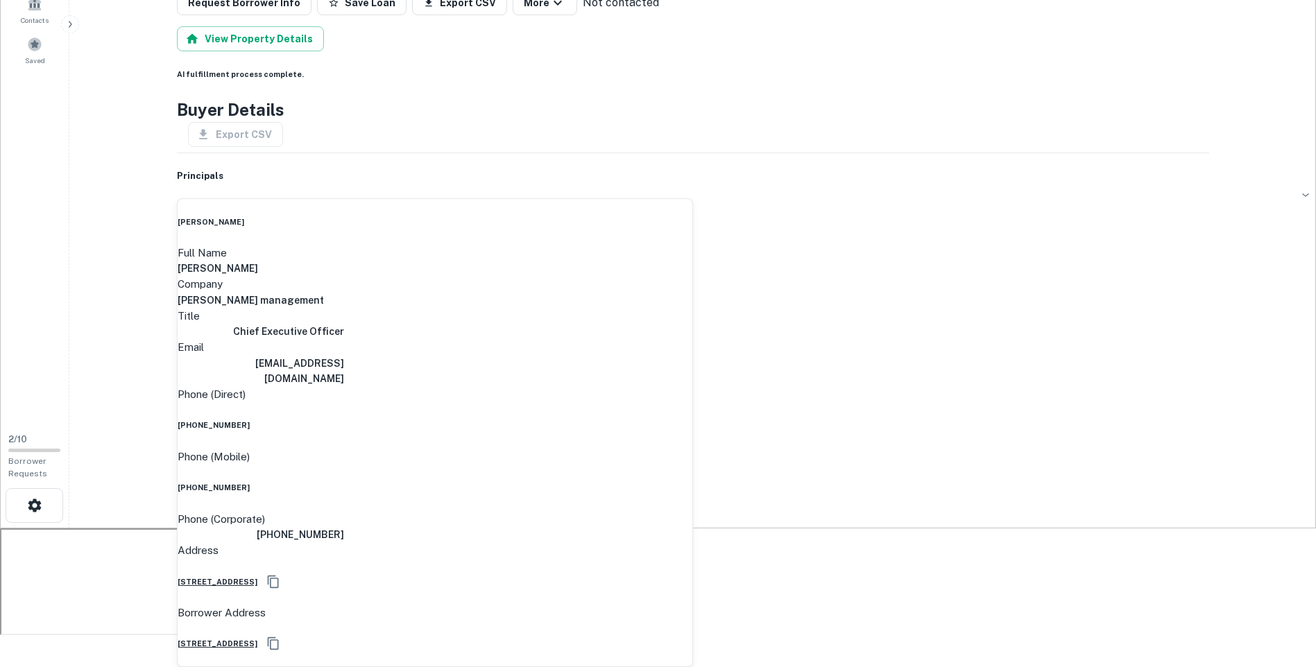
drag, startPoint x: 679, startPoint y: 354, endPoint x: 514, endPoint y: 344, distance: 165.4
click at [514, 344] on div "Email [EMAIL_ADDRESS][DOMAIN_NAME]" at bounding box center [435, 362] width 515 height 47
copy h6 "[EMAIL_ADDRESS][DOMAIN_NAME]"
click at [280, 575] on icon "Copy Address" at bounding box center [273, 582] width 14 height 14
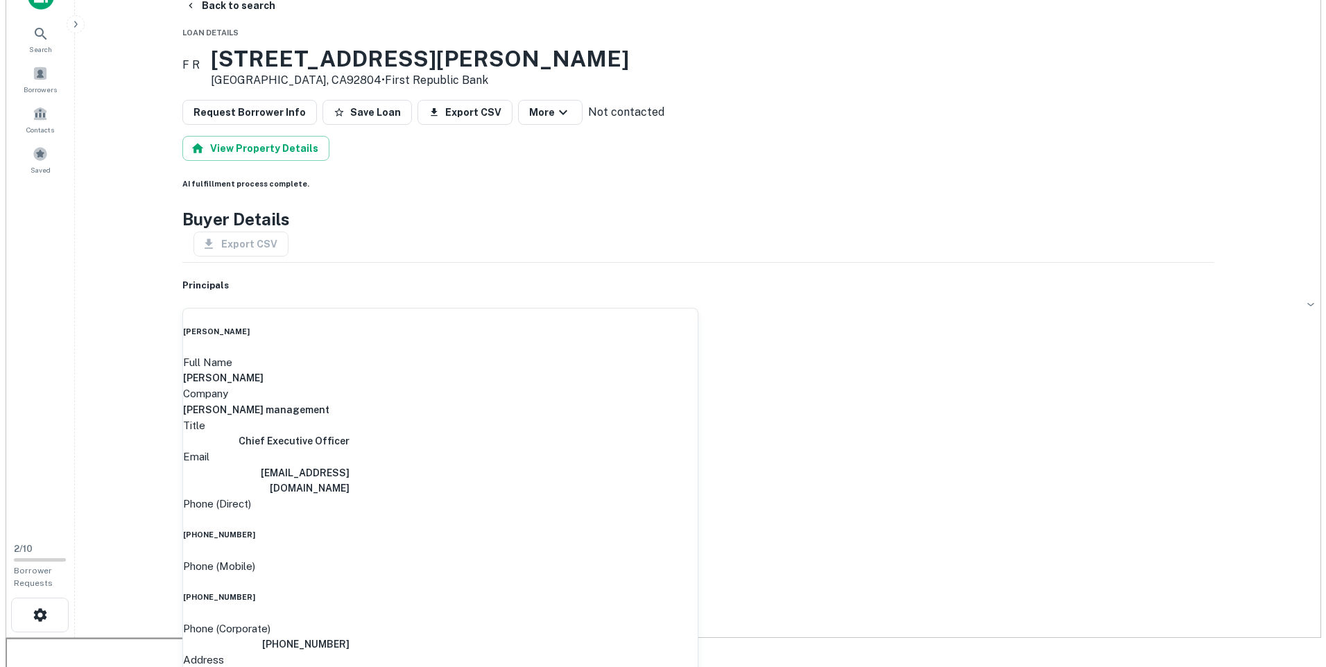
scroll to position [0, 0]
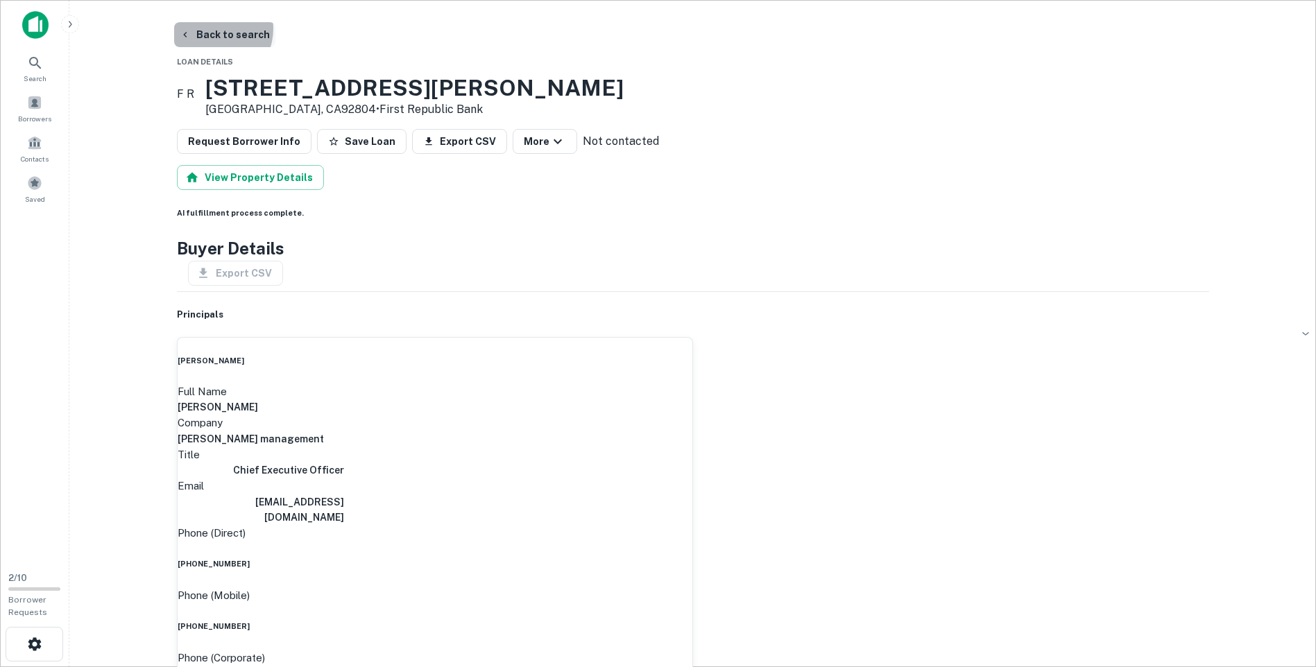
click at [209, 28] on button "Back to search" at bounding box center [224, 34] width 101 height 25
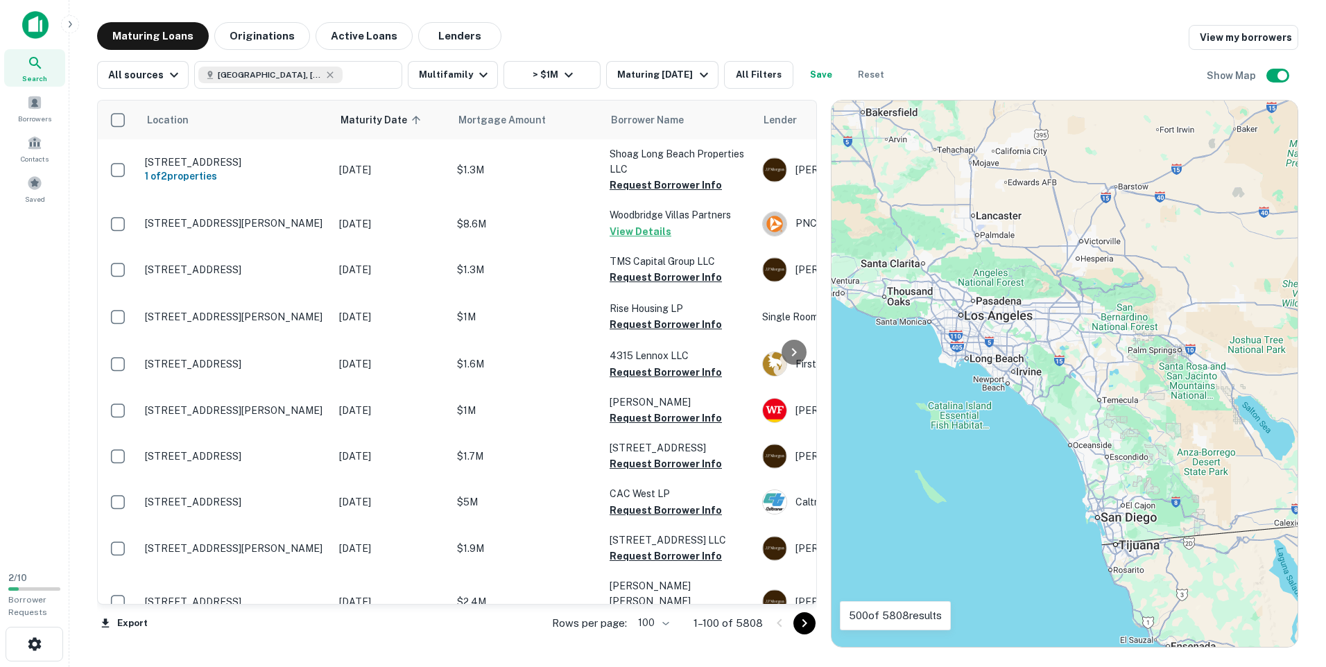
click at [804, 623] on icon "Go to next page" at bounding box center [804, 623] width 17 height 17
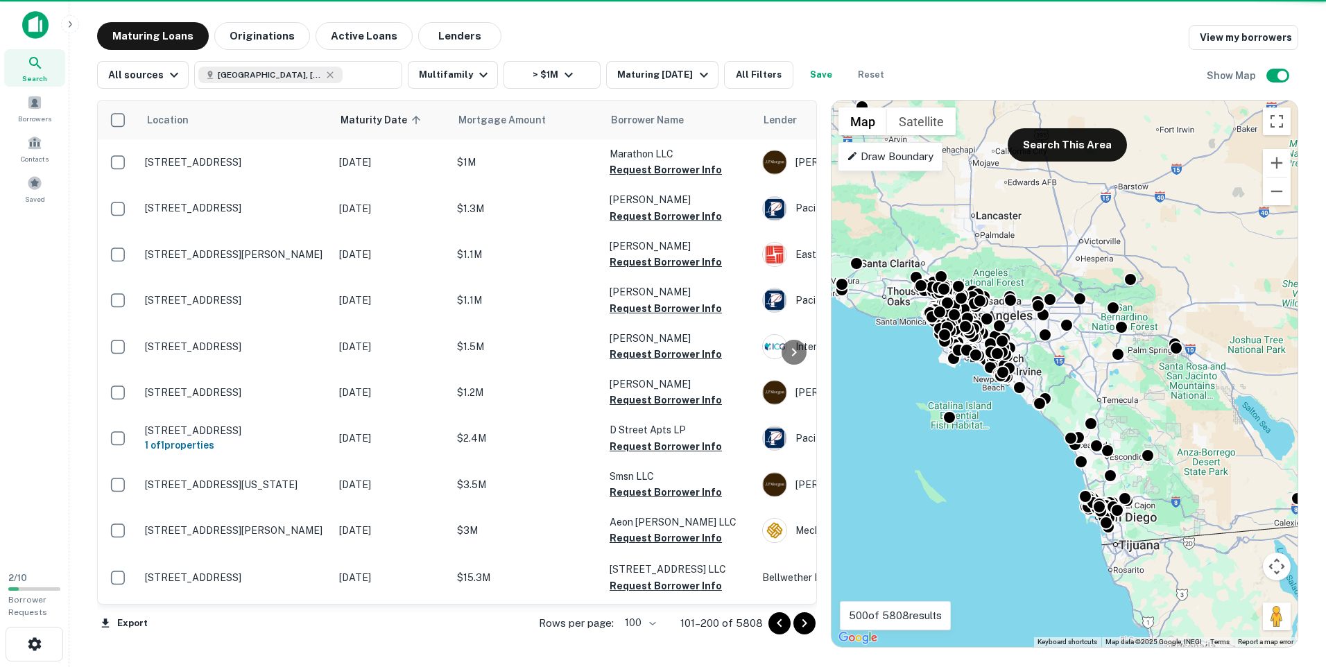
click at [804, 624] on icon "Go to next page" at bounding box center [804, 623] width 17 height 17
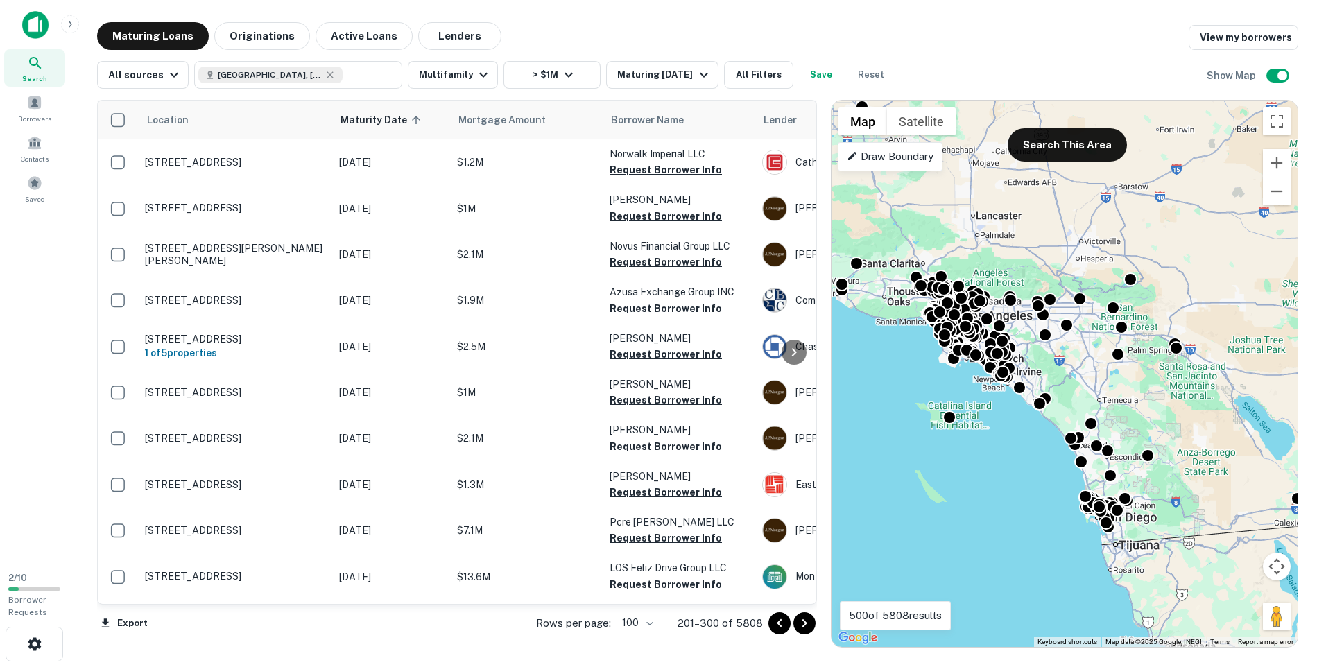
drag, startPoint x: 804, startPoint y: 624, endPoint x: 1047, endPoint y: 623, distance: 243.4
click at [804, 624] on icon "Go to next page" at bounding box center [804, 623] width 17 height 17
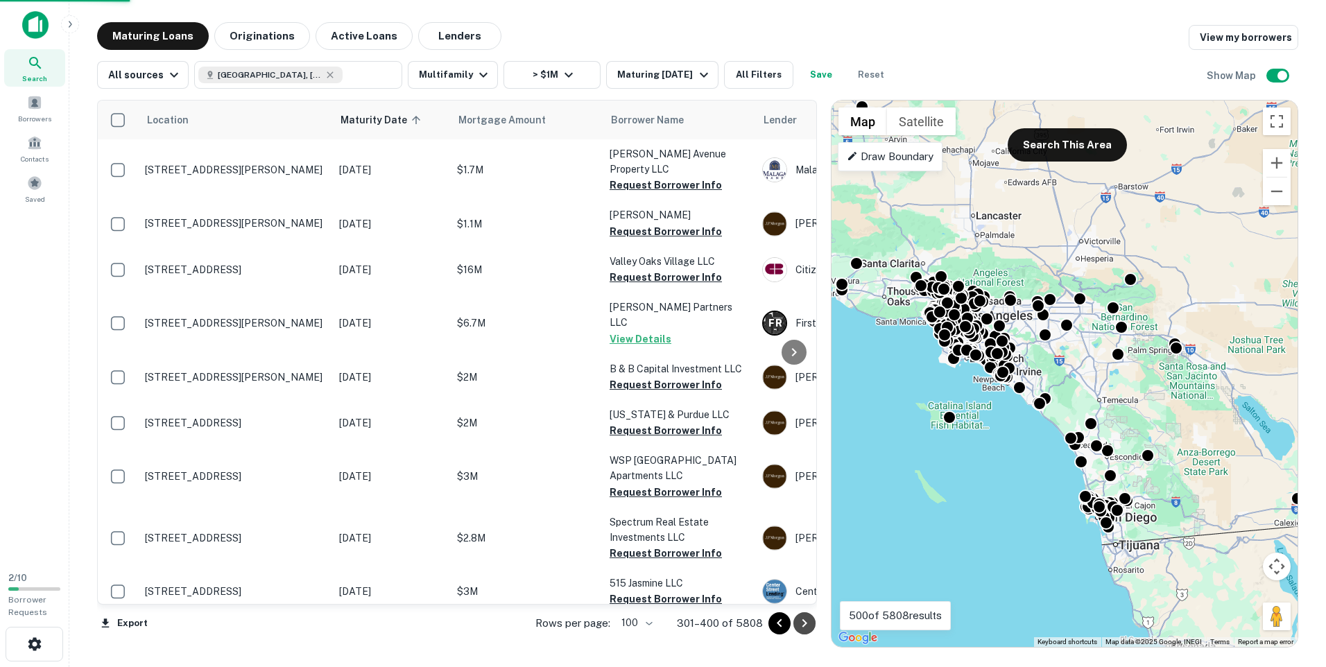
click at [805, 623] on icon "Go to next page" at bounding box center [804, 623] width 5 height 8
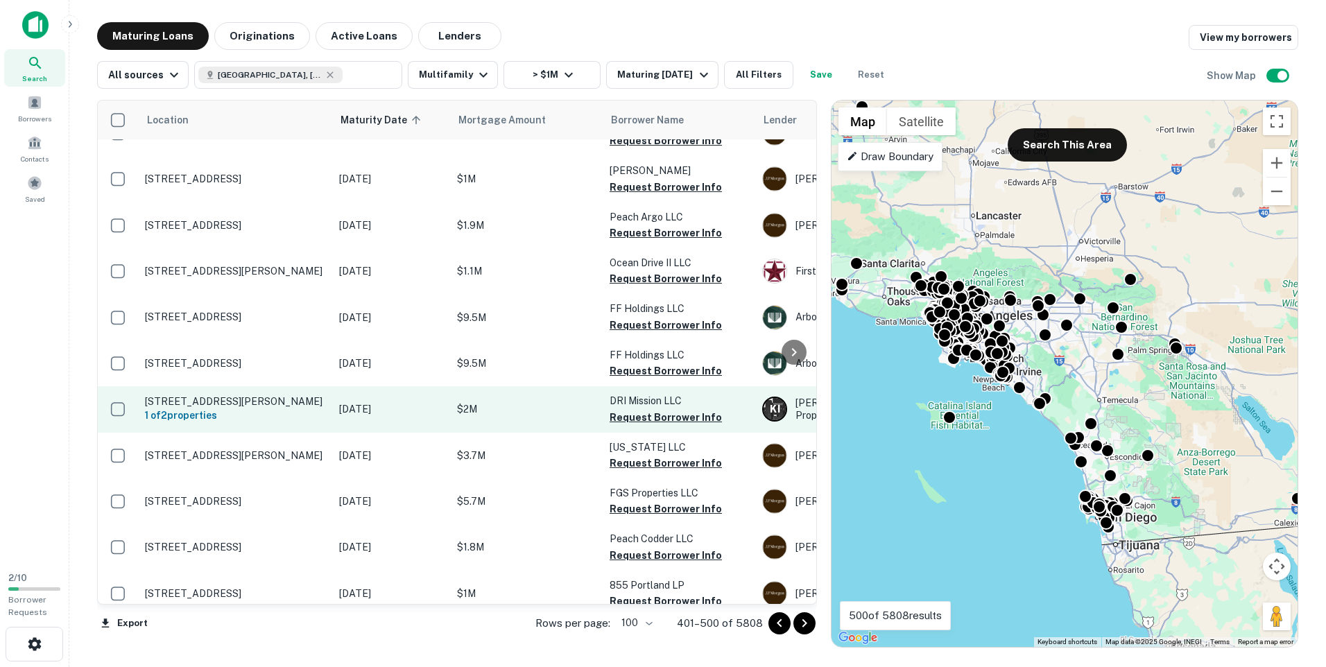
scroll to position [277, 0]
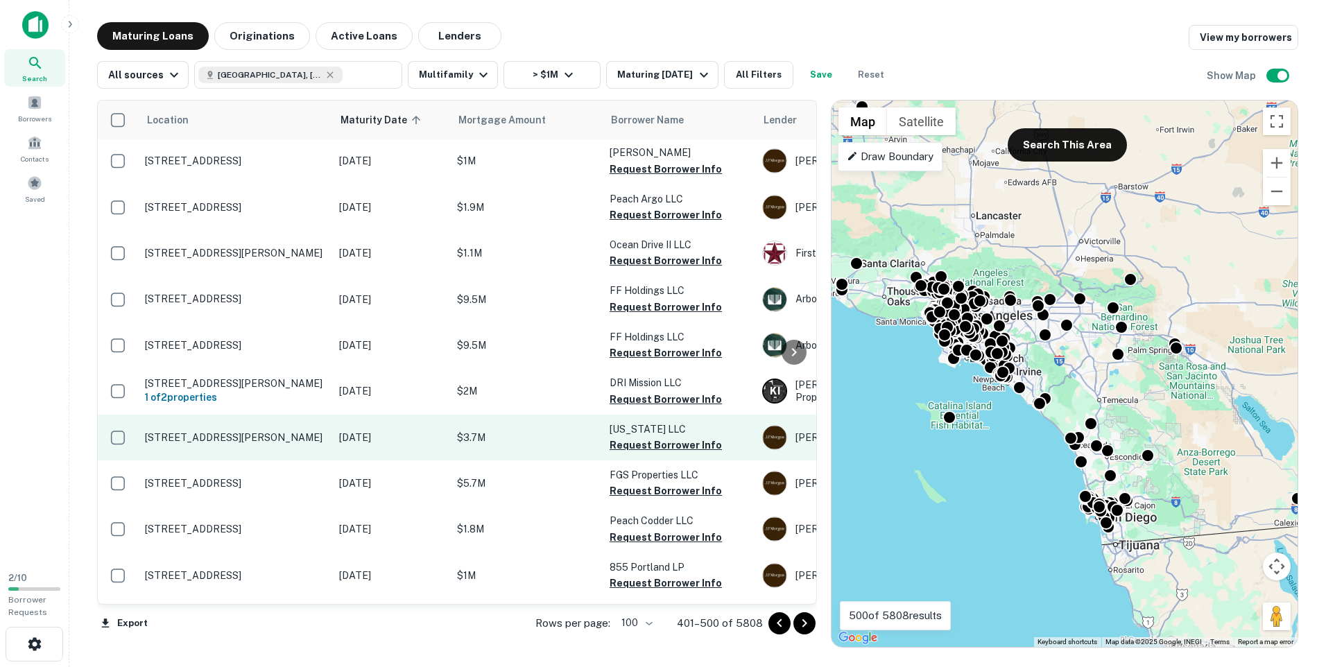
click at [528, 436] on p "$3.7M" at bounding box center [526, 437] width 139 height 15
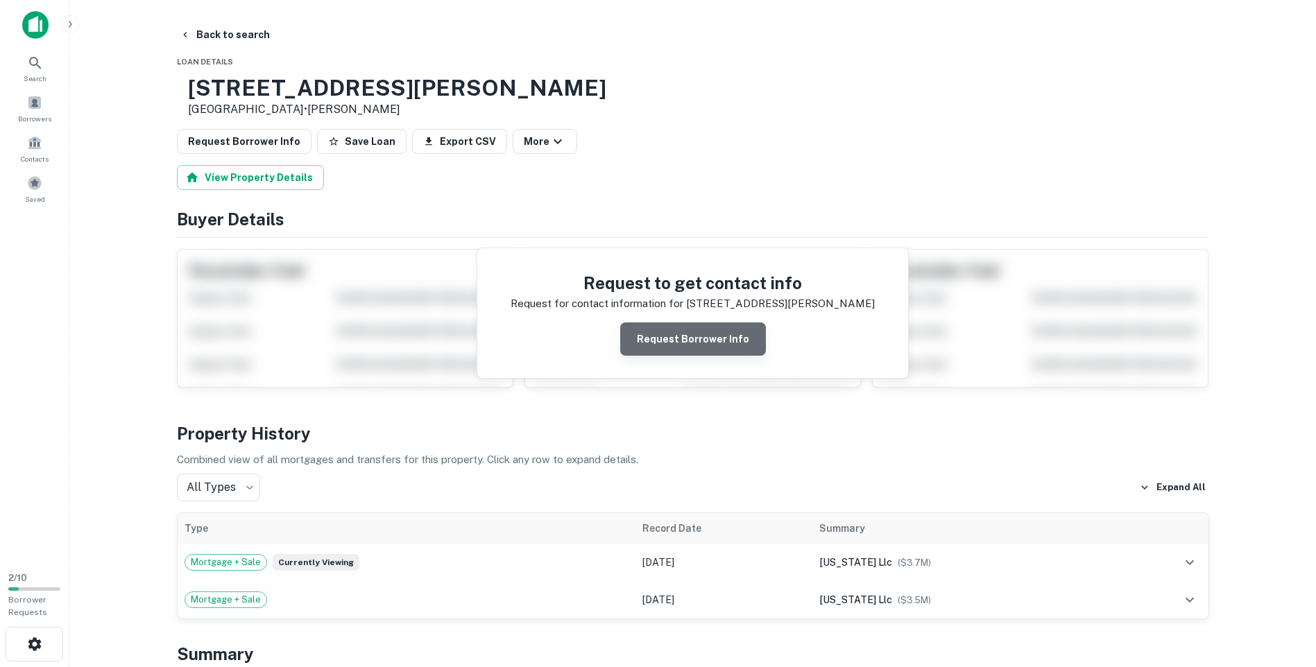
click at [723, 338] on button "Request Borrower Info" at bounding box center [693, 339] width 146 height 33
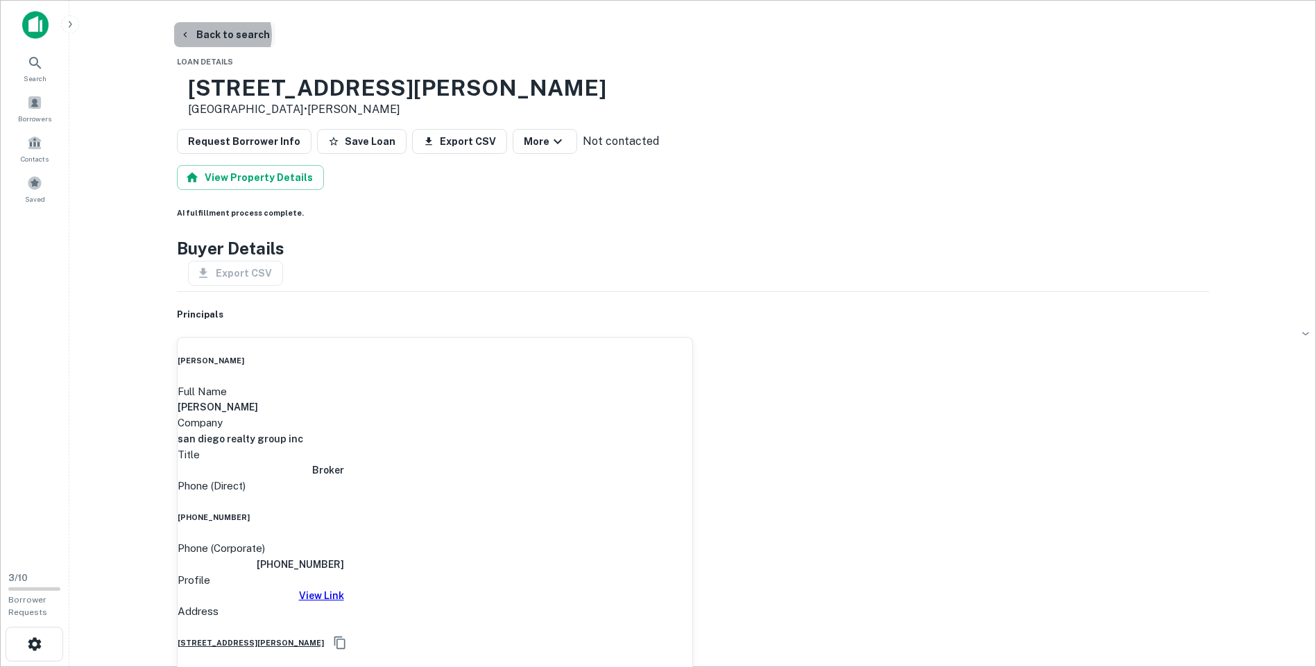
click at [221, 35] on button "Back to search" at bounding box center [224, 34] width 101 height 25
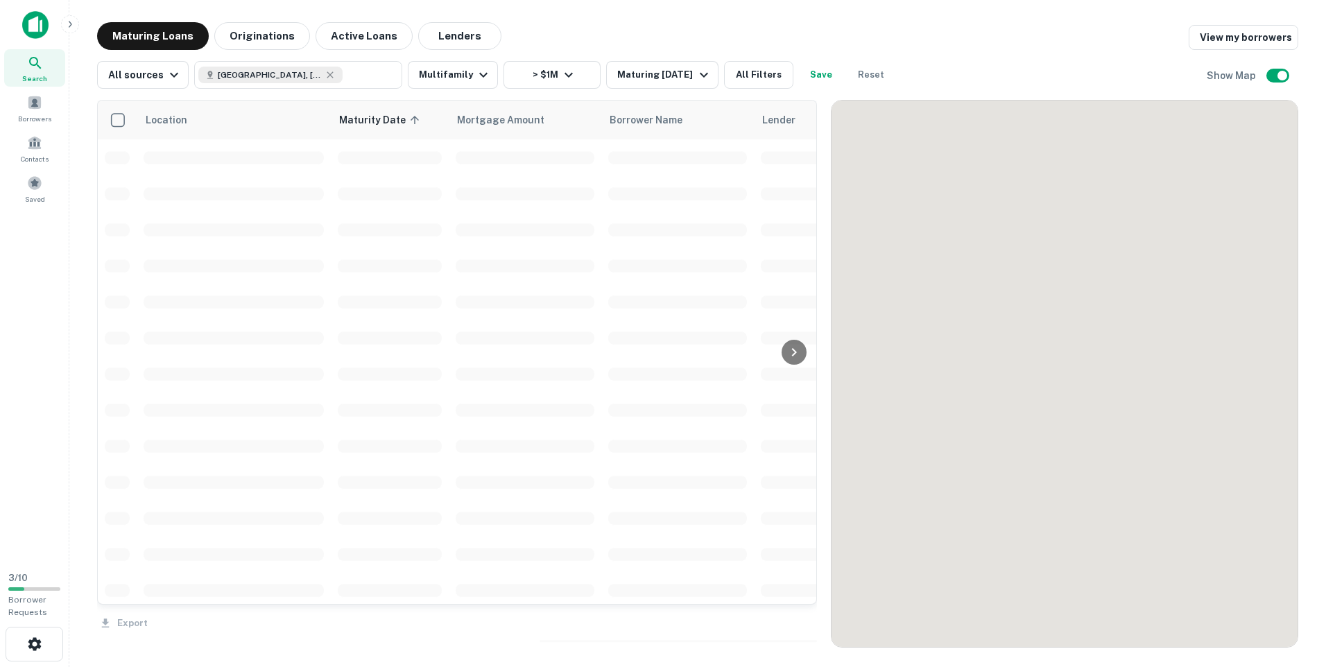
scroll to position [277, 0]
